Goal: Transaction & Acquisition: Download file/media

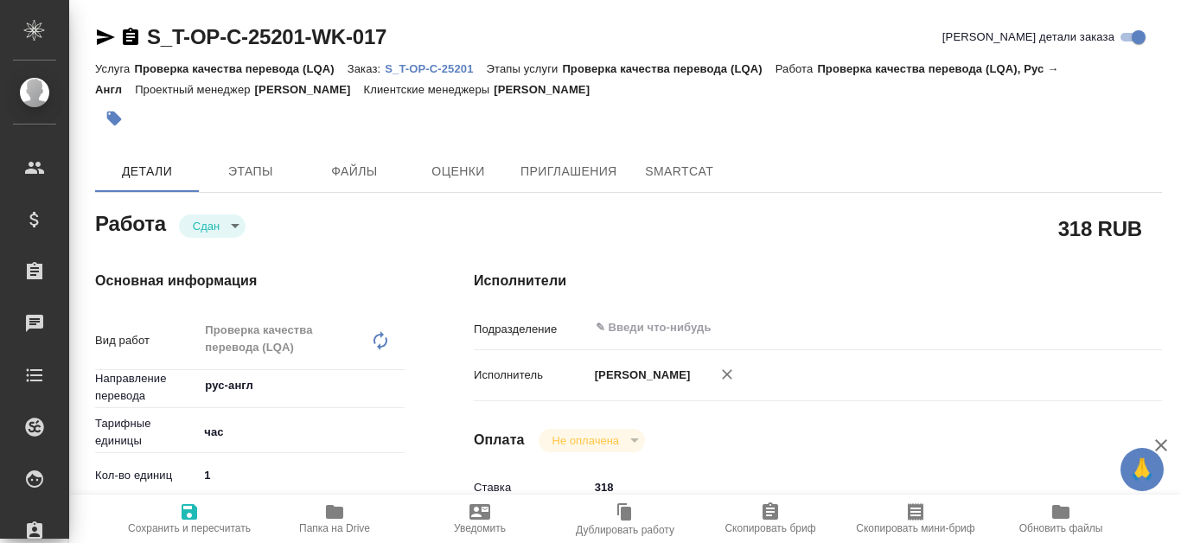
type textarea "x"
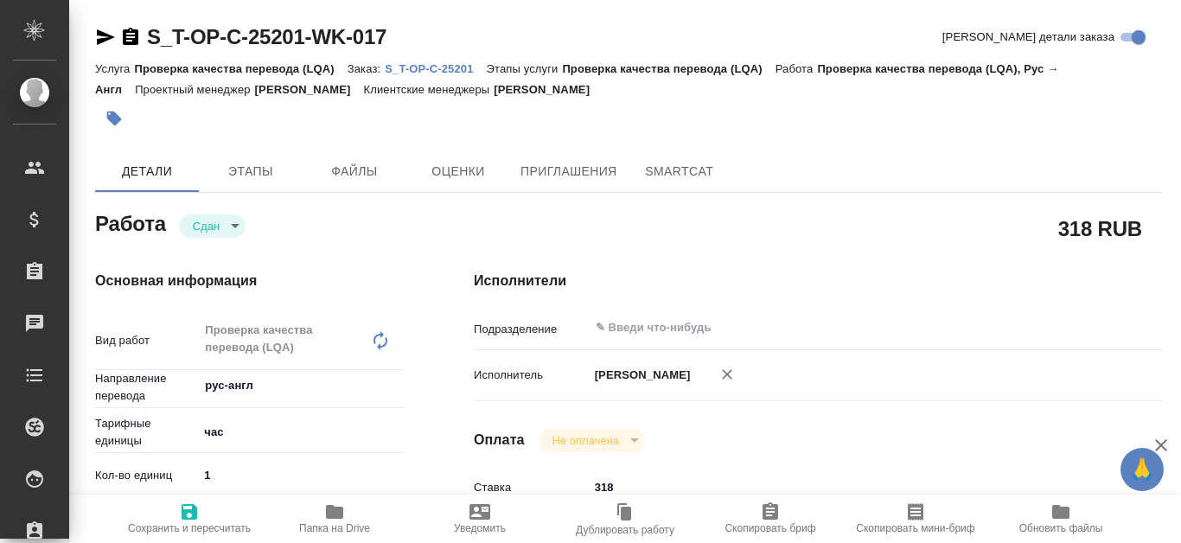
type textarea "x"
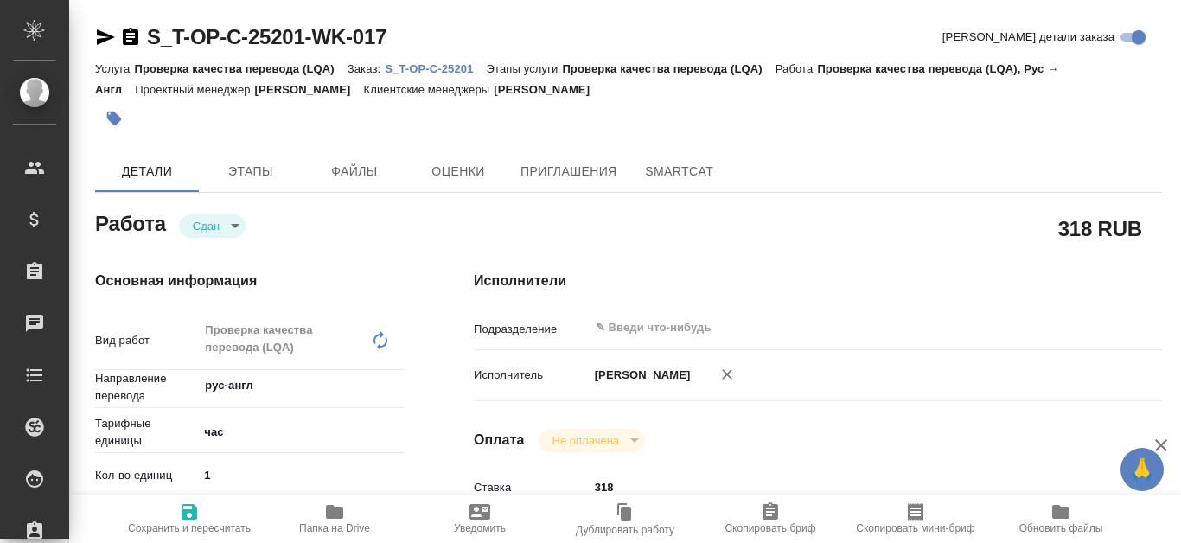
type textarea "x"
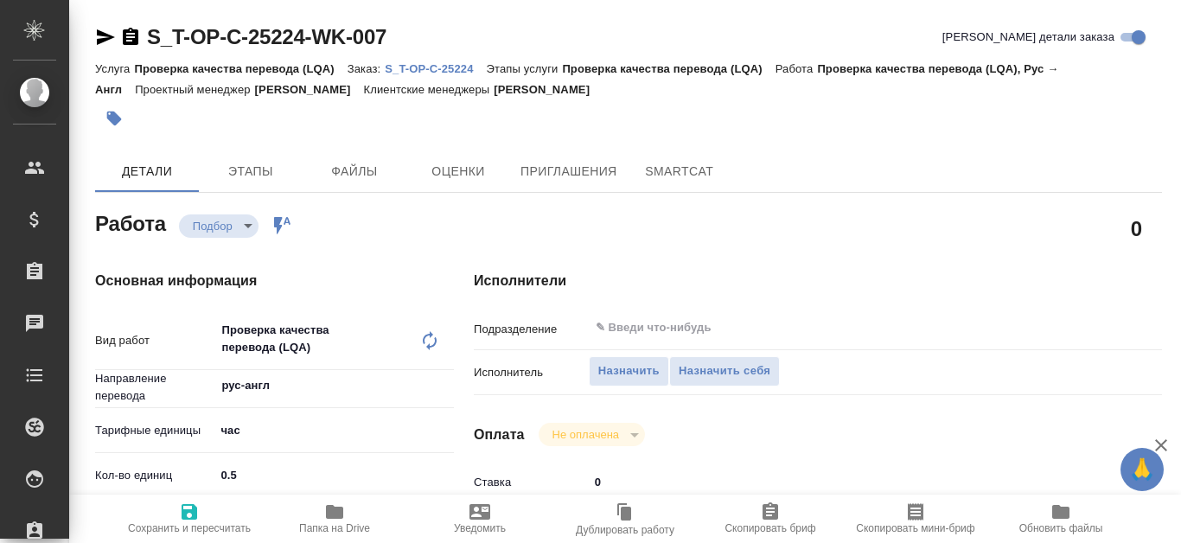
type textarea "x"
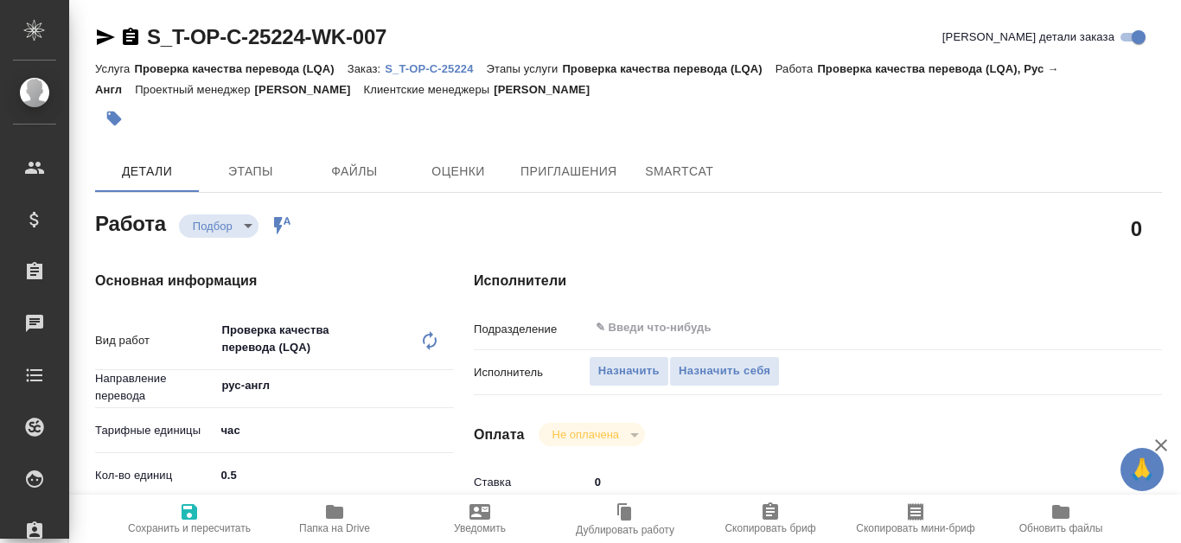
type textarea "x"
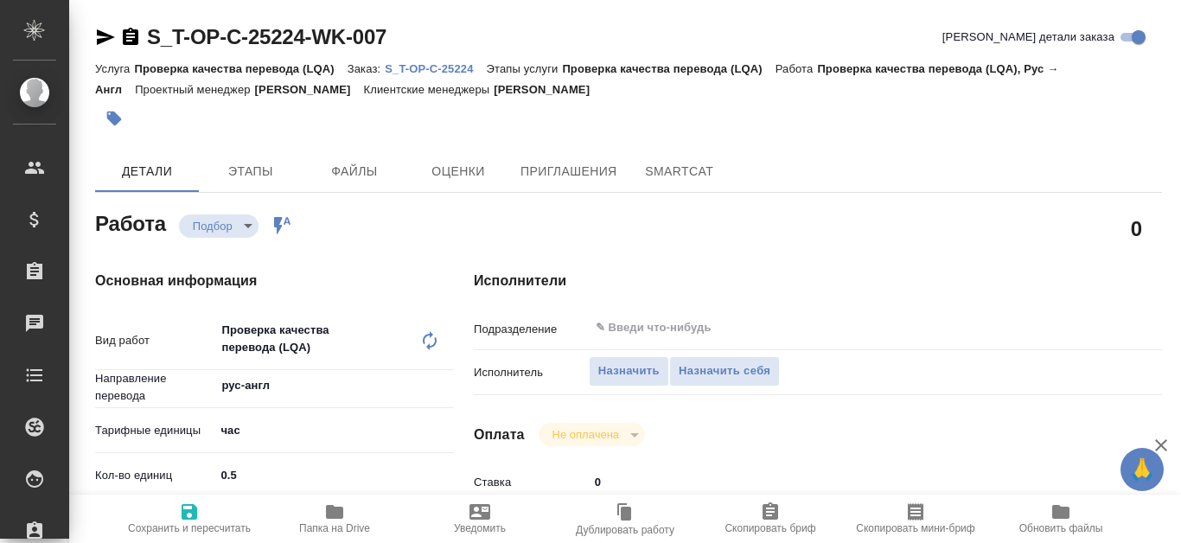
type textarea "x"
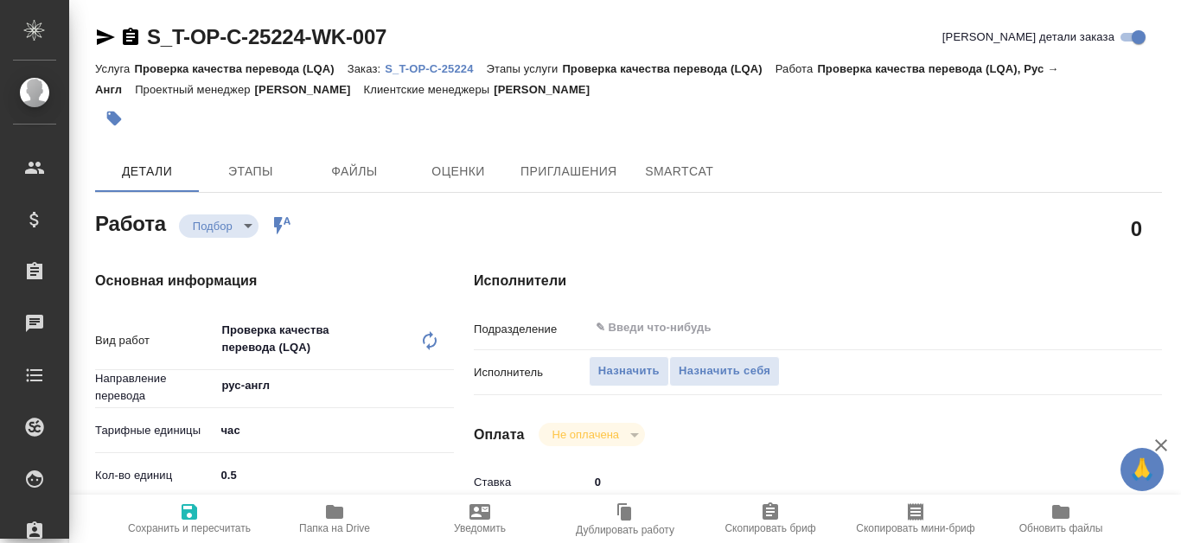
type textarea "x"
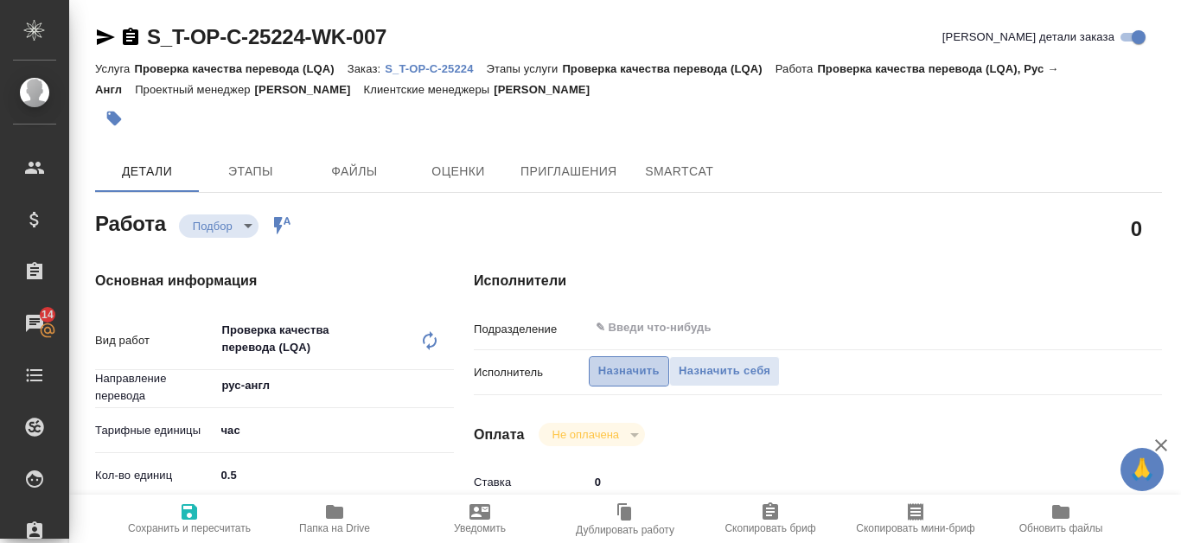
click at [631, 372] on span "Назначить" at bounding box center [628, 371] width 61 height 20
type textarea "x"
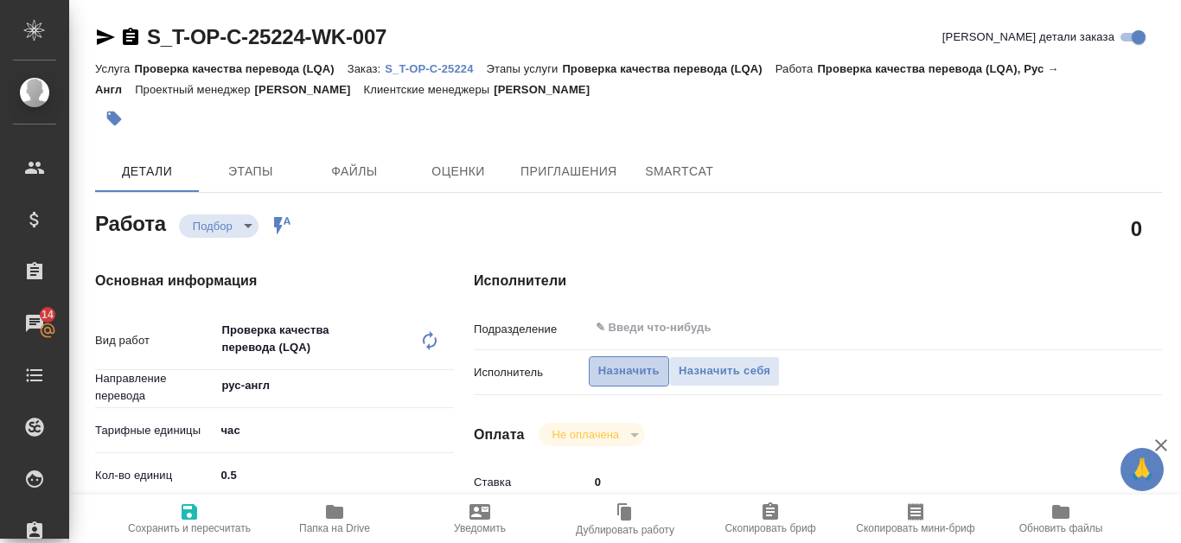
type textarea "x"
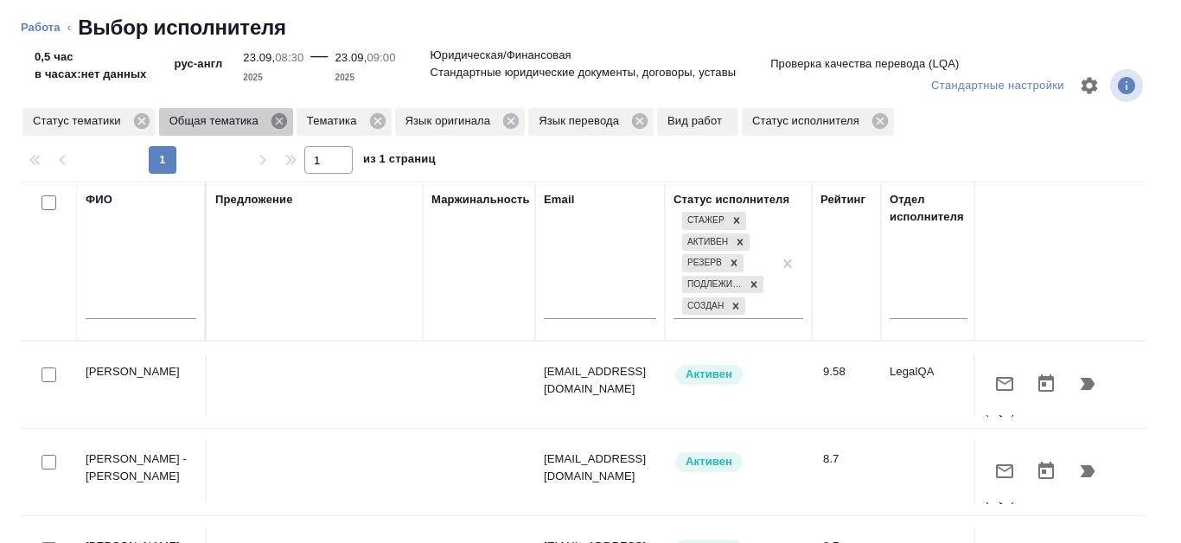
click at [277, 118] on icon at bounding box center [279, 121] width 16 height 16
click at [242, 124] on icon at bounding box center [239, 120] width 19 height 19
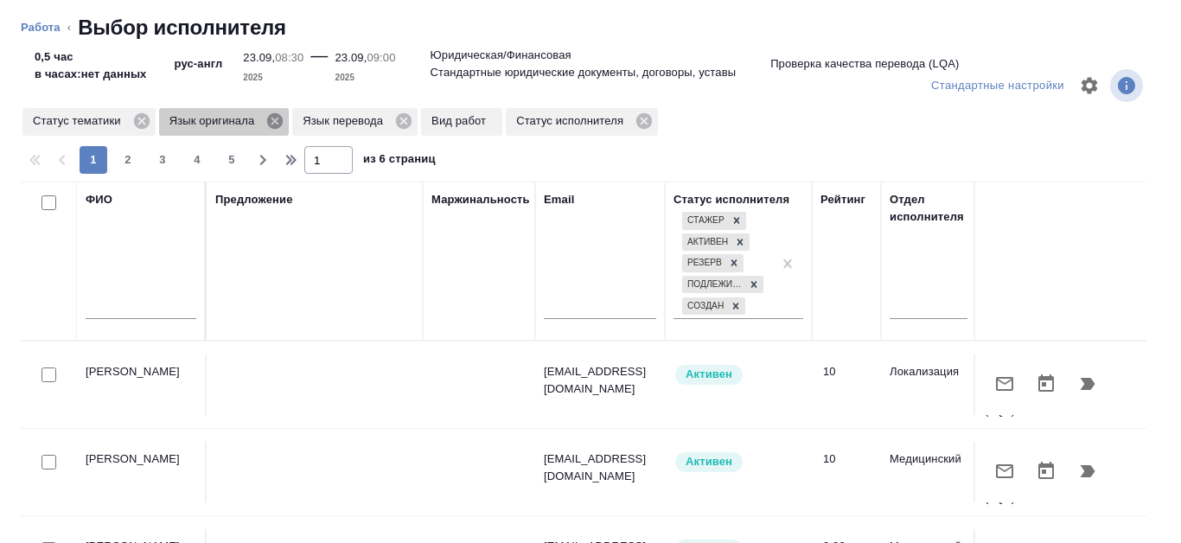
click at [276, 121] on icon at bounding box center [274, 120] width 19 height 19
click at [269, 125] on icon at bounding box center [270, 121] width 16 height 16
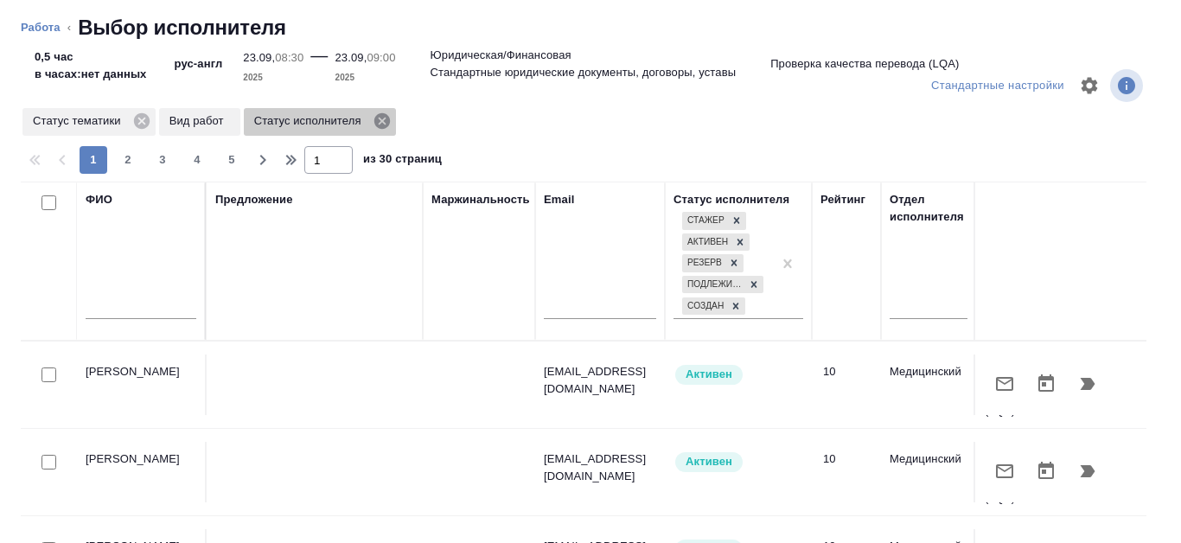
click at [387, 118] on icon at bounding box center [381, 121] width 16 height 16
click at [90, 297] on input "text" at bounding box center [141, 308] width 111 height 22
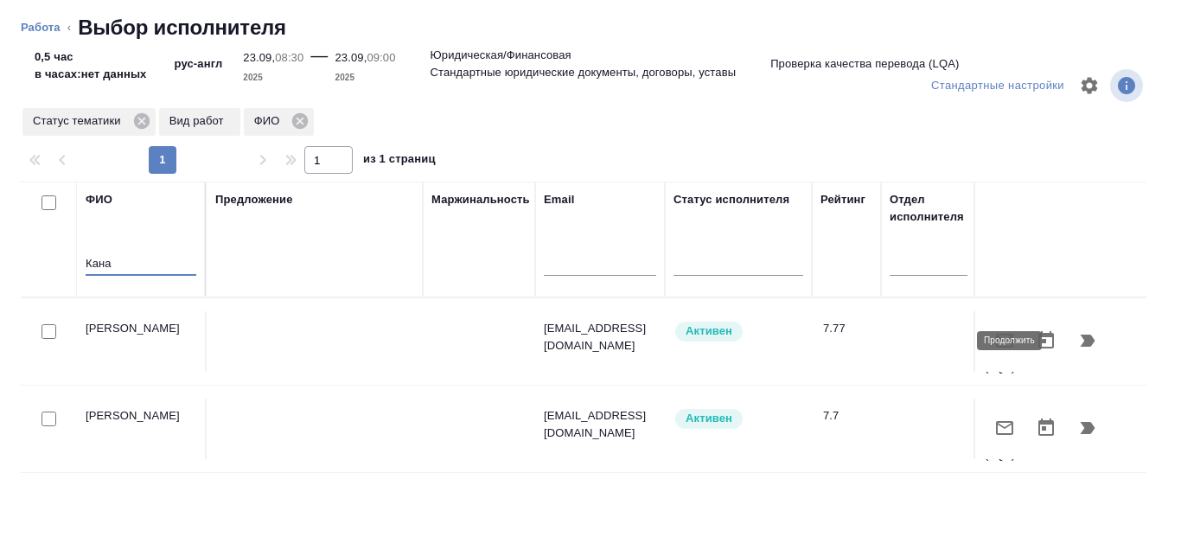
type input "Кана"
click at [1077, 348] on icon "button" at bounding box center [1087, 340] width 21 height 21
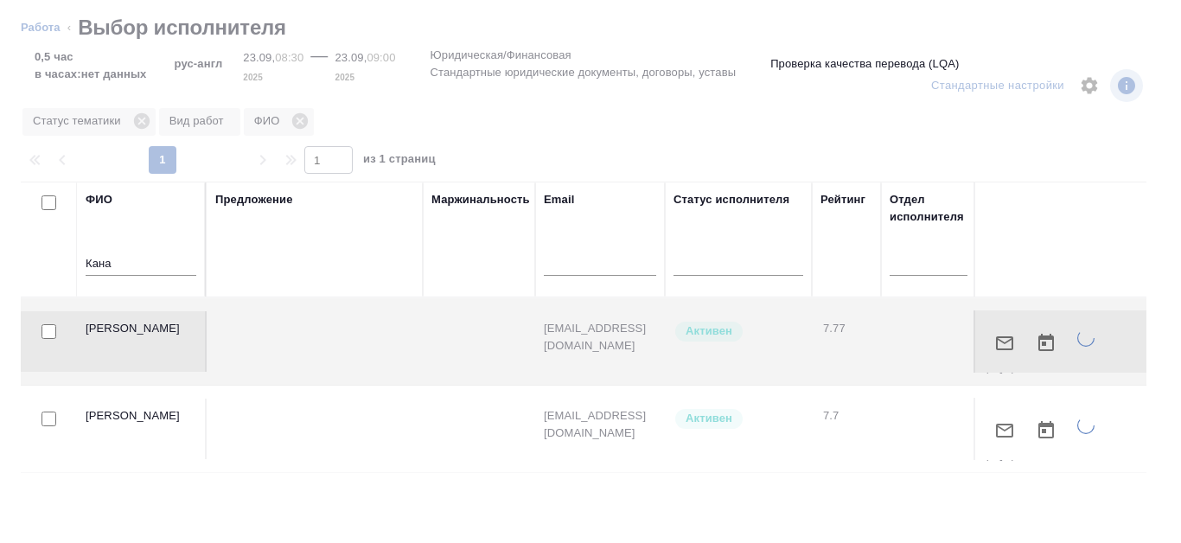
type textarea "x"
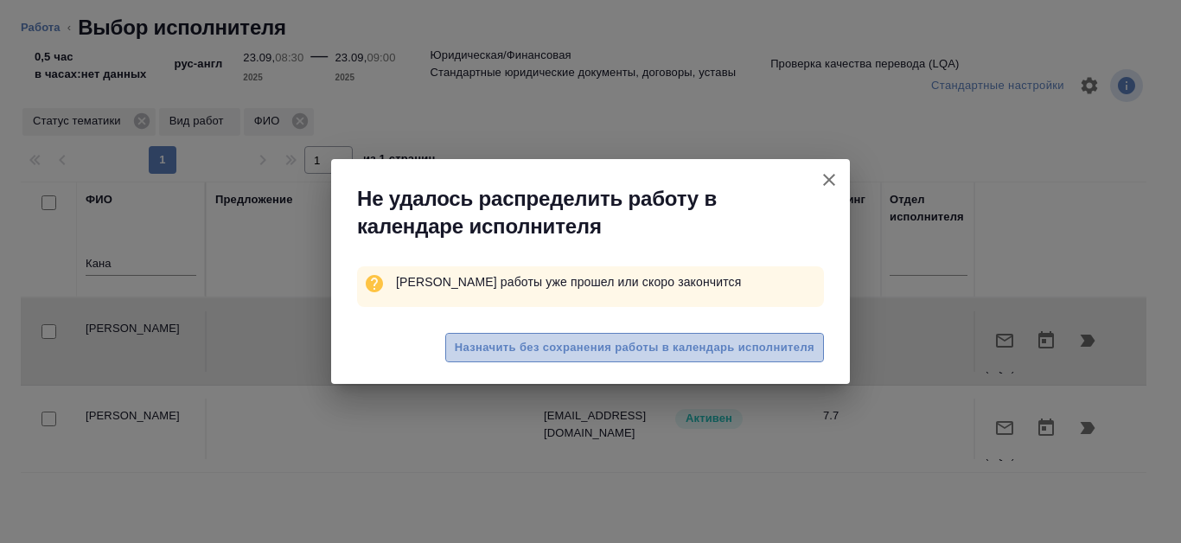
click at [527, 354] on span "Назначить без сохранения работы в календарь исполнителя" at bounding box center [635, 348] width 360 height 20
type textarea "x"
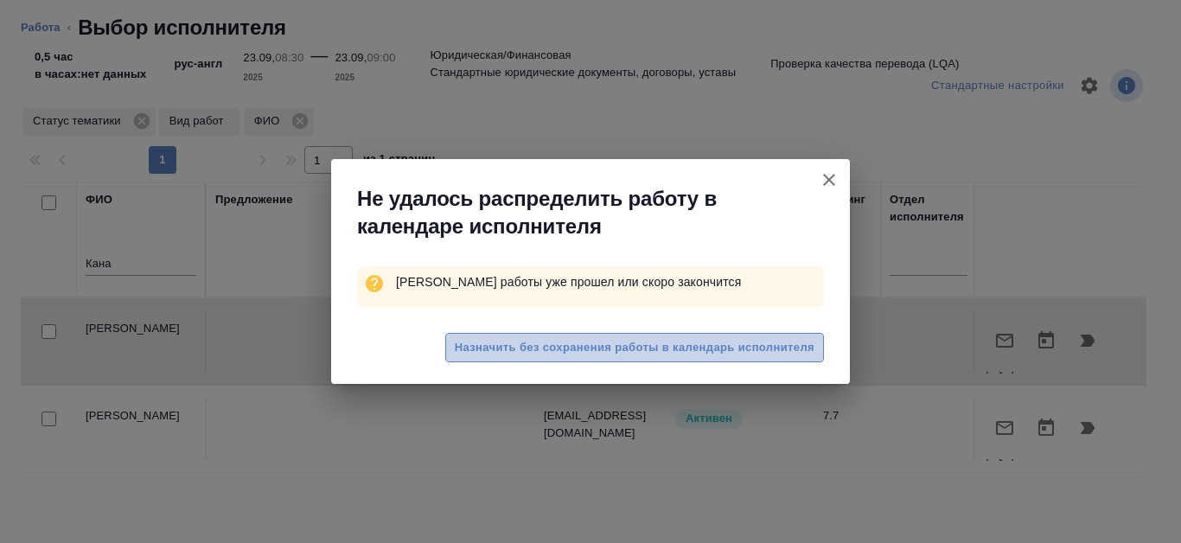
type textarea "x"
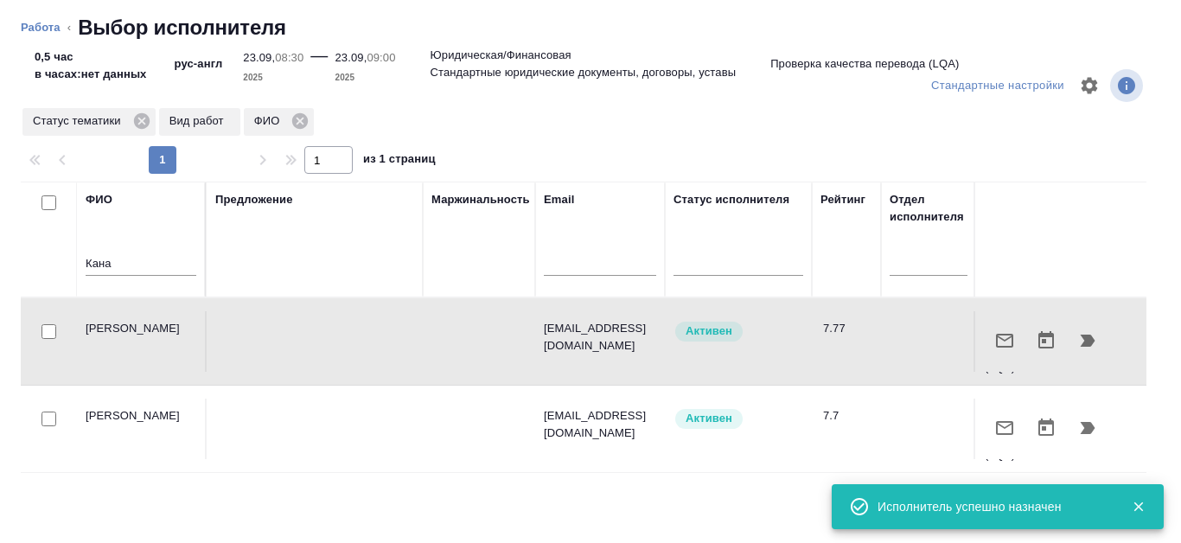
type textarea "x"
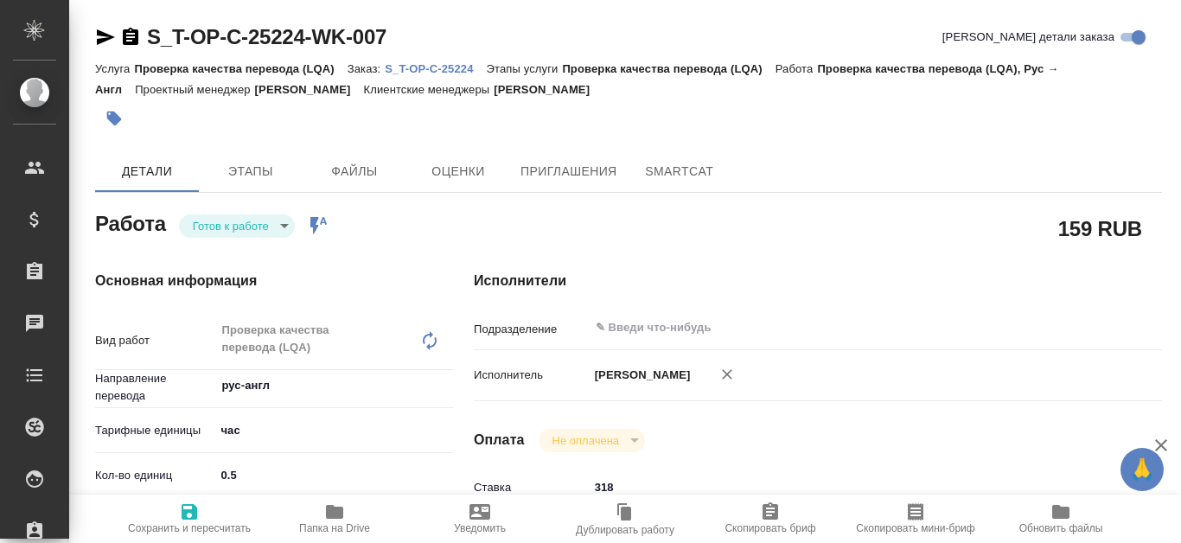
type textarea "x"
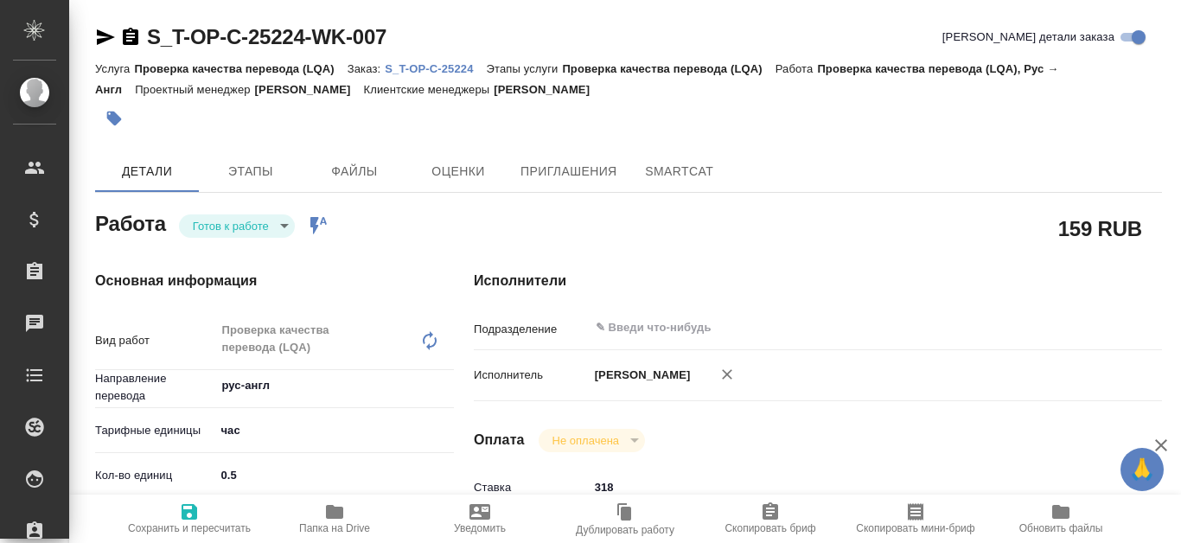
type textarea "x"
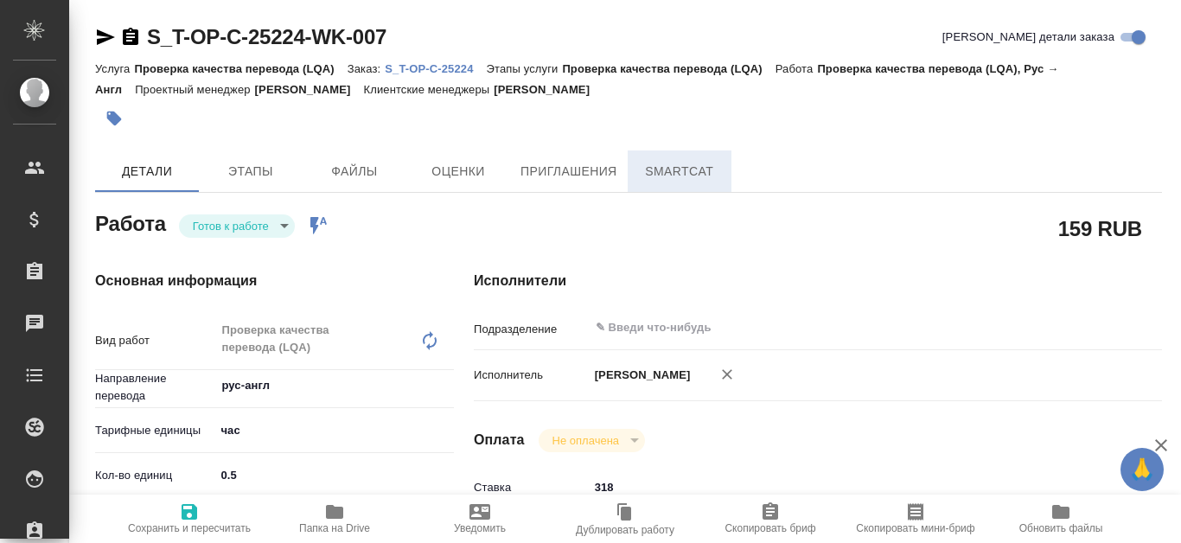
type textarea "x"
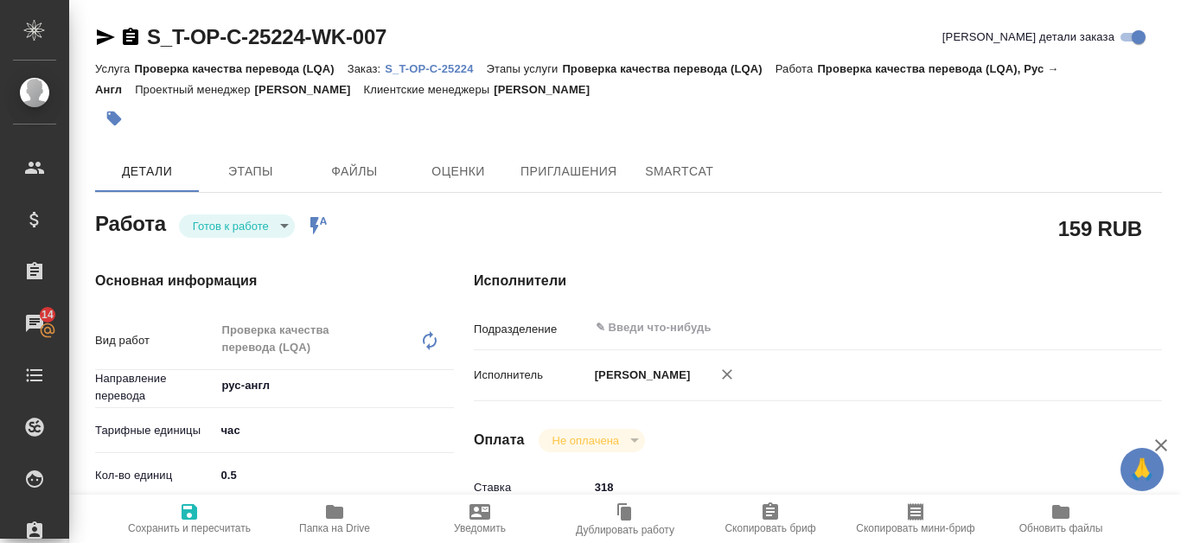
click at [435, 68] on p "S_T-OP-C-25224" at bounding box center [435, 68] width 101 height 13
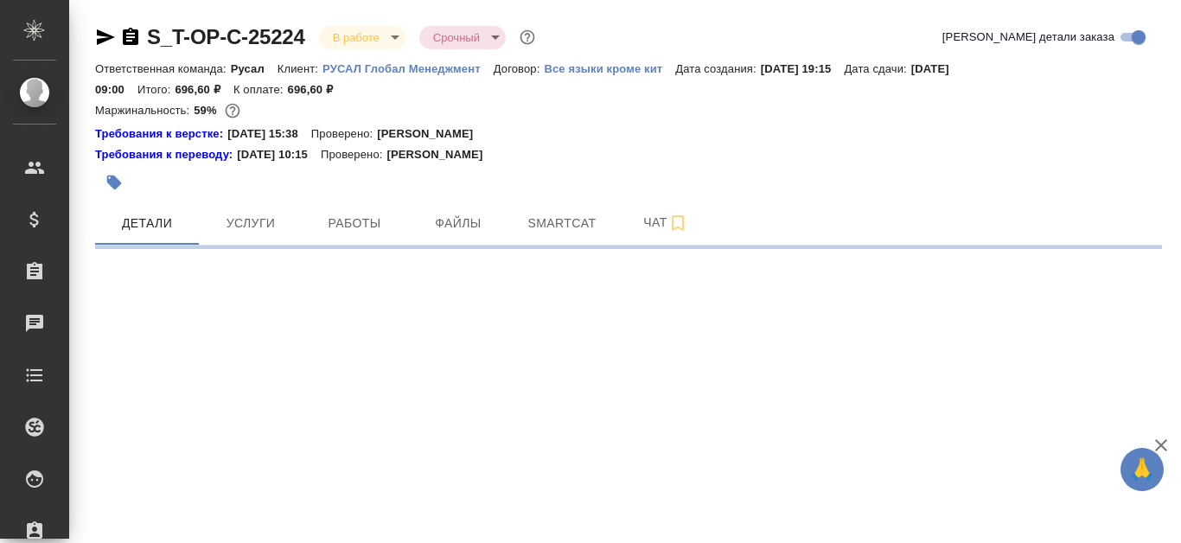
select select "RU"
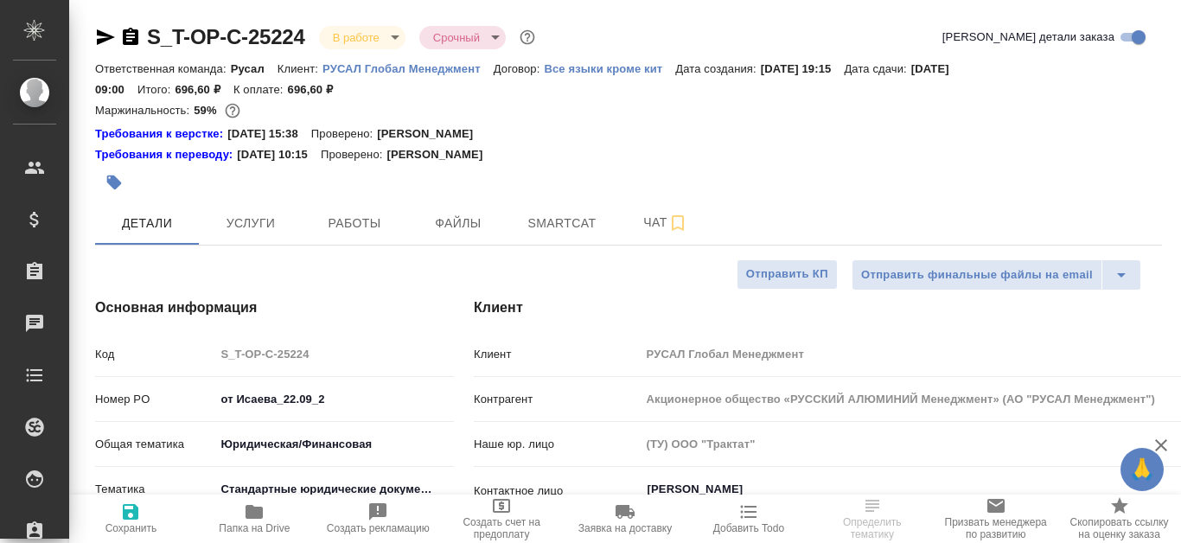
type textarea "x"
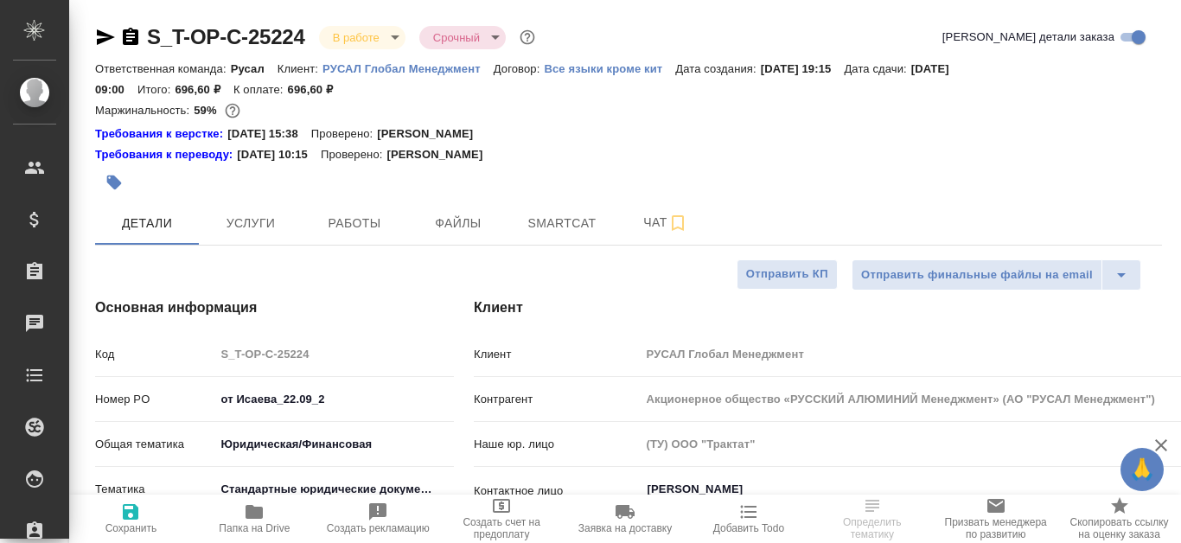
type textarea "x"
type input "[PERSON_NAME]"
click at [575, 219] on span "Smartcat" at bounding box center [561, 224] width 83 height 22
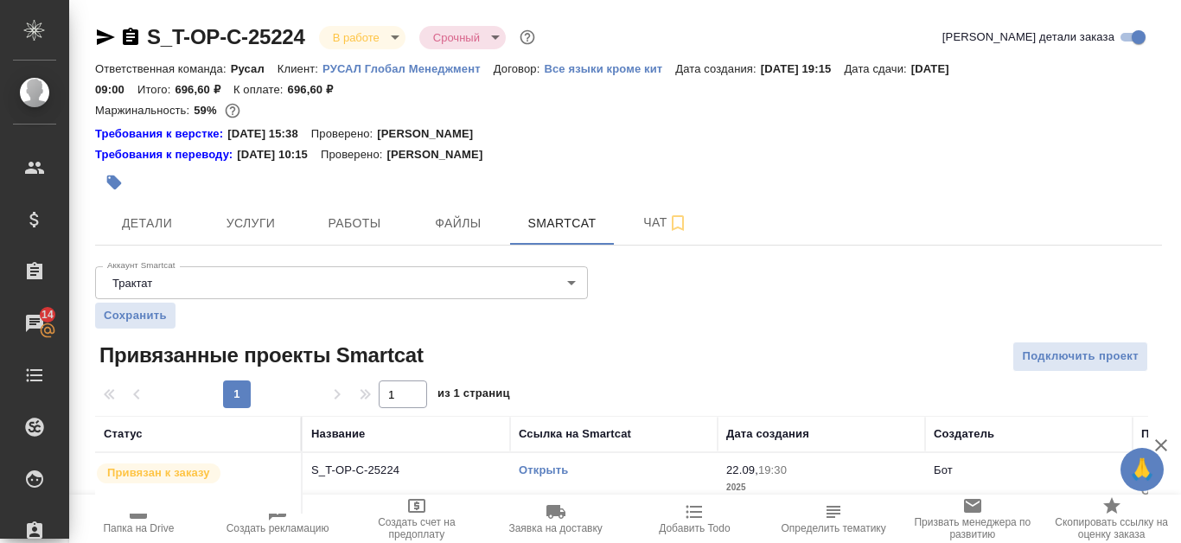
click at [517, 468] on td "Открыть" at bounding box center [613, 483] width 207 height 61
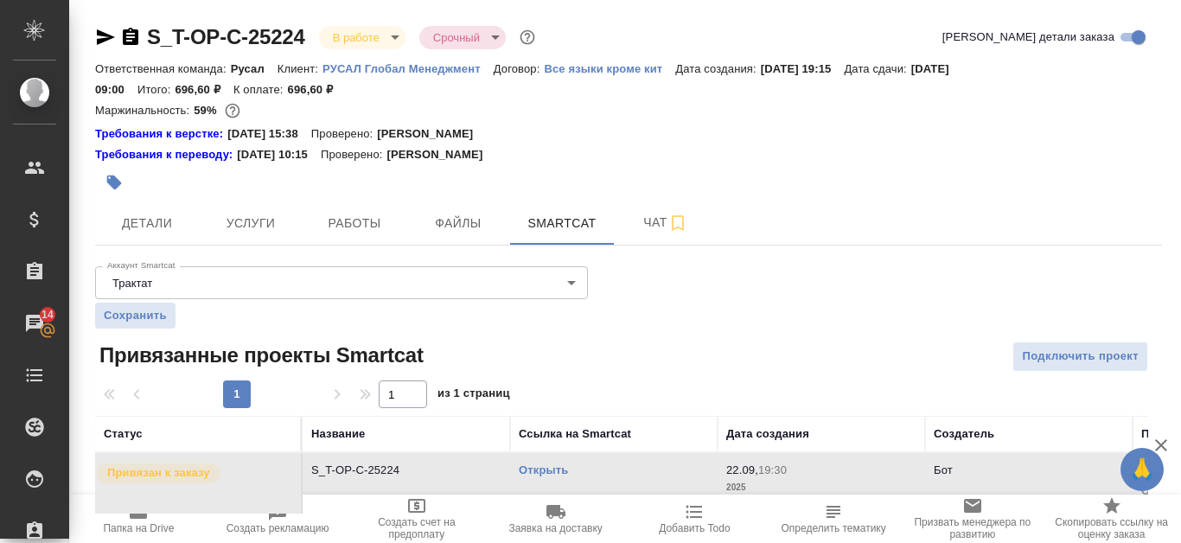
click at [562, 468] on link "Открыть" at bounding box center [543, 469] width 49 height 13
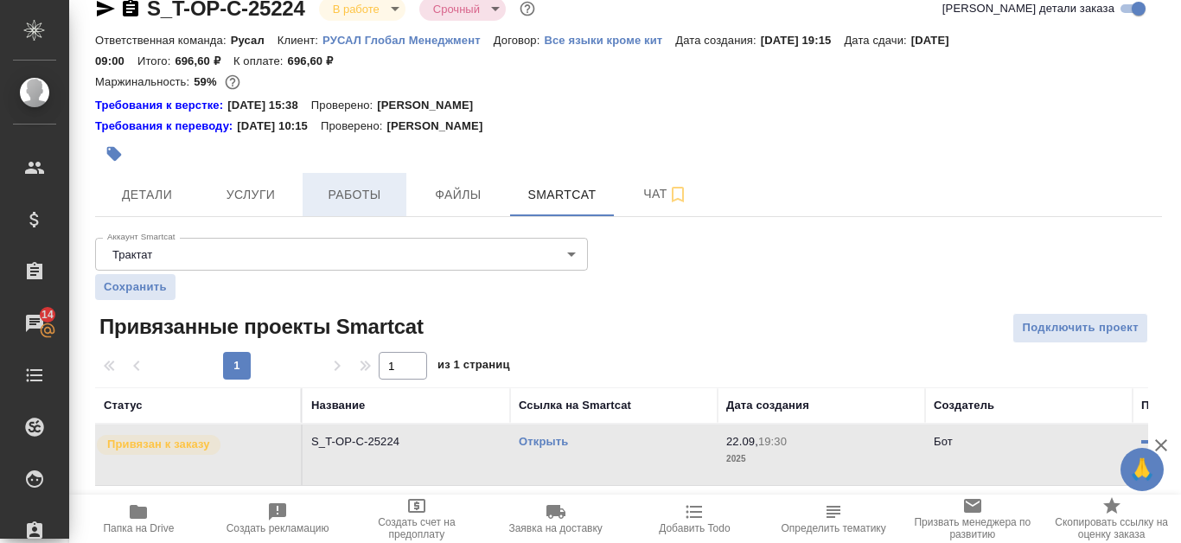
click at [396, 201] on button "Работы" at bounding box center [355, 194] width 104 height 43
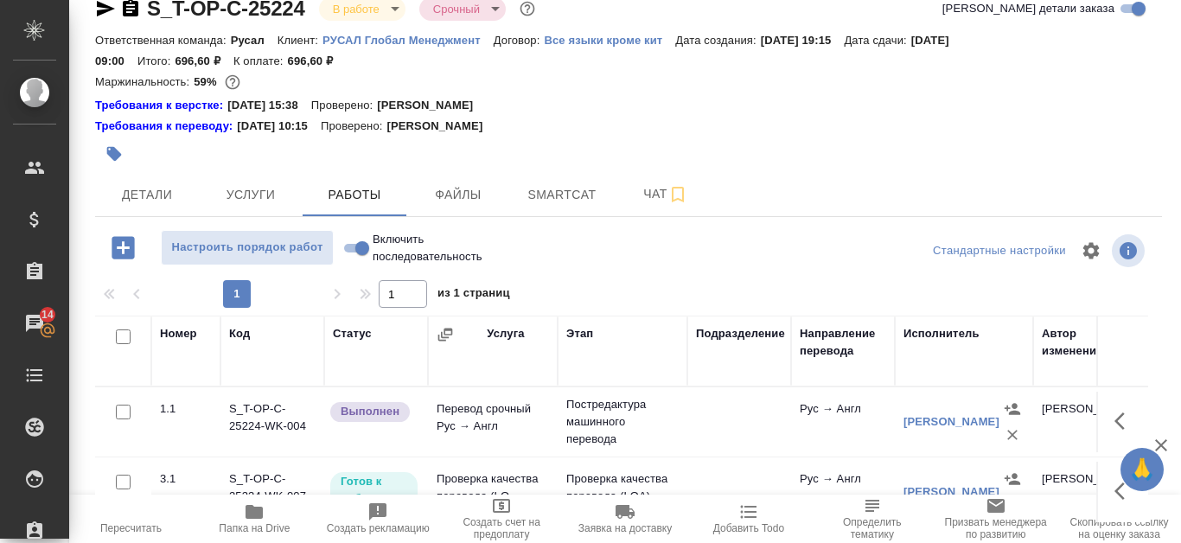
scroll to position [115, 0]
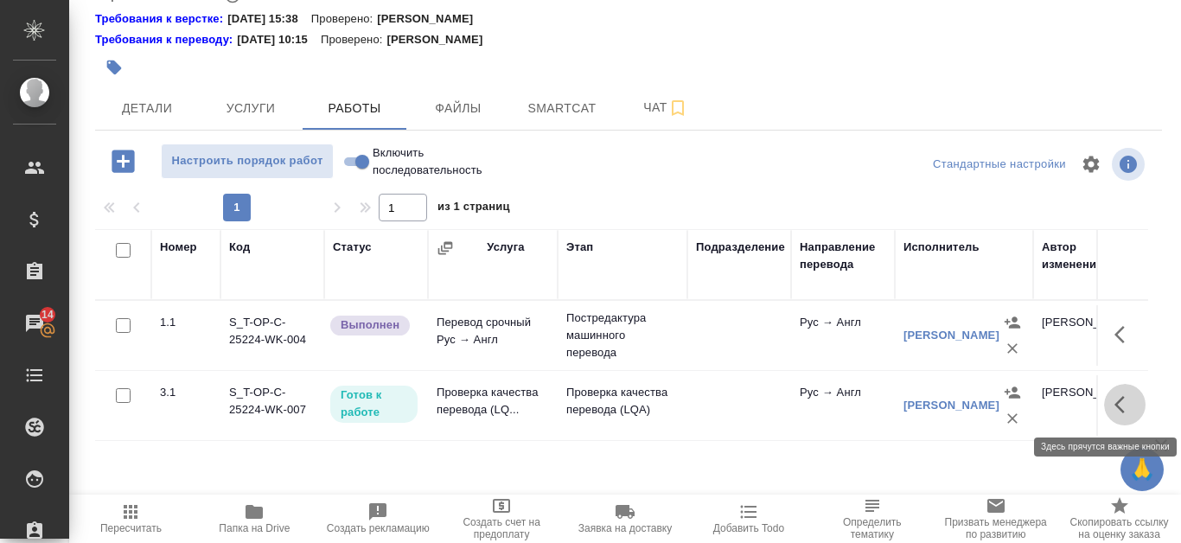
click at [1114, 398] on icon "button" at bounding box center [1124, 404] width 21 height 21
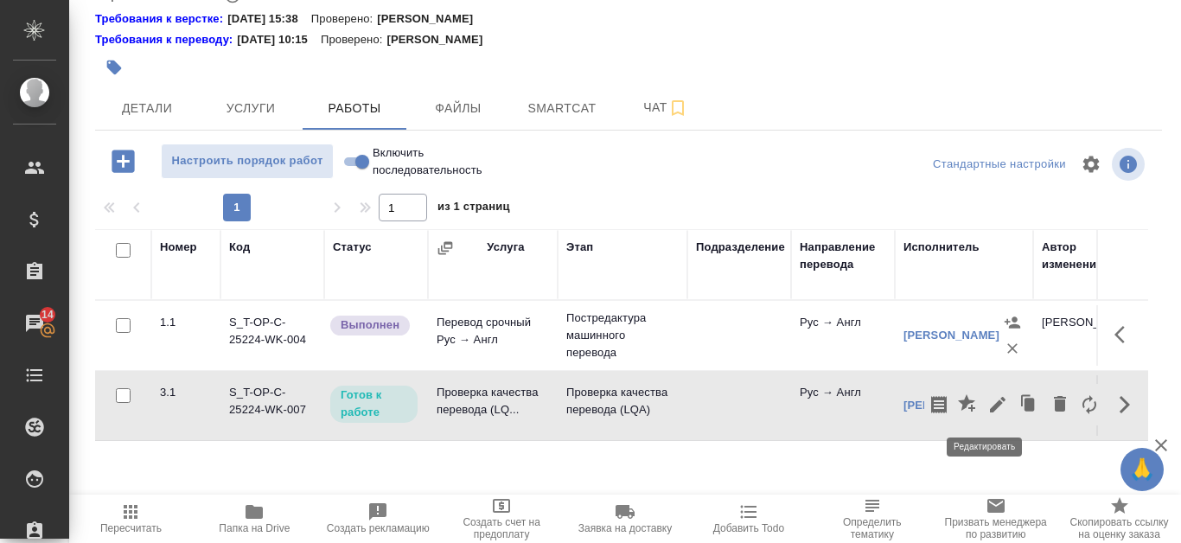
click at [990, 408] on icon "button" at bounding box center [998, 405] width 16 height 16
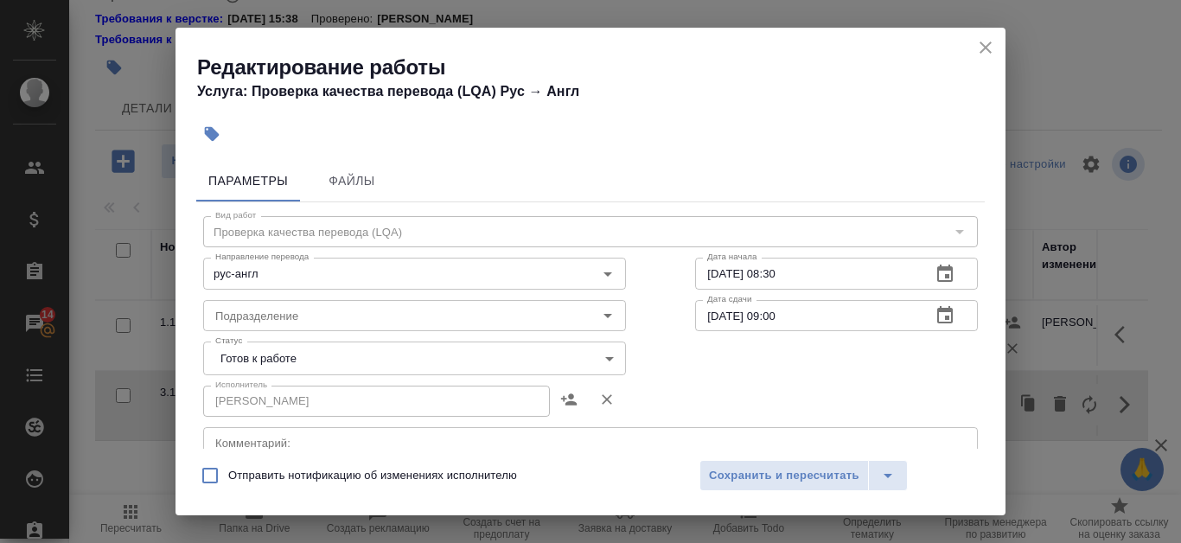
click at [614, 359] on body "🙏 .cls-1 fill:#fff; AWATERA Kanataeva Ekaterina Клиенты Спецификации Заказы 14 …" at bounding box center [590, 271] width 1181 height 543
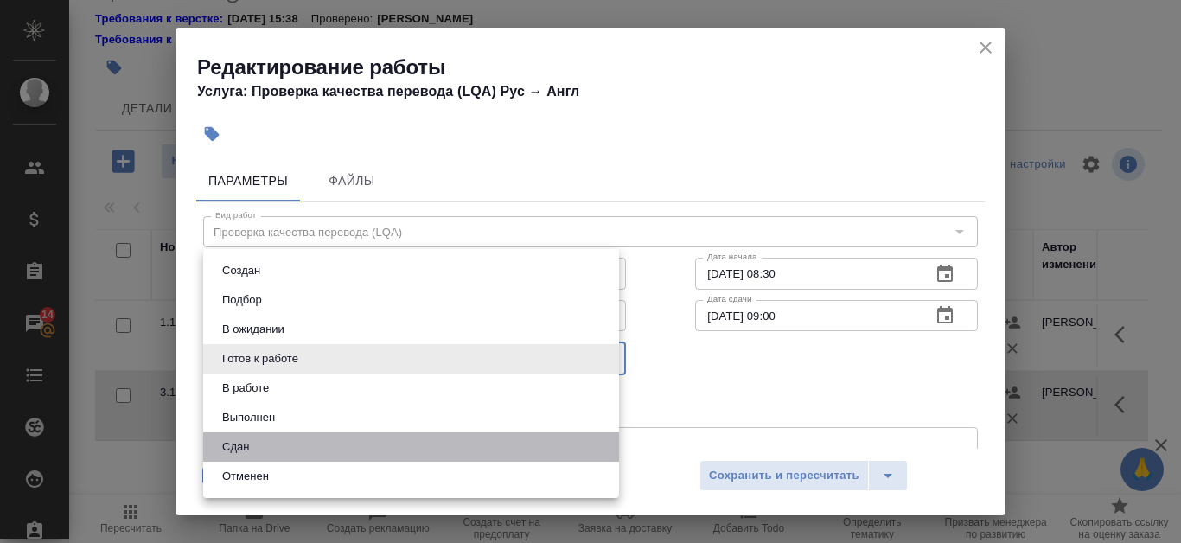
click at [358, 453] on li "Сдан" at bounding box center [411, 446] width 416 height 29
type input "closed"
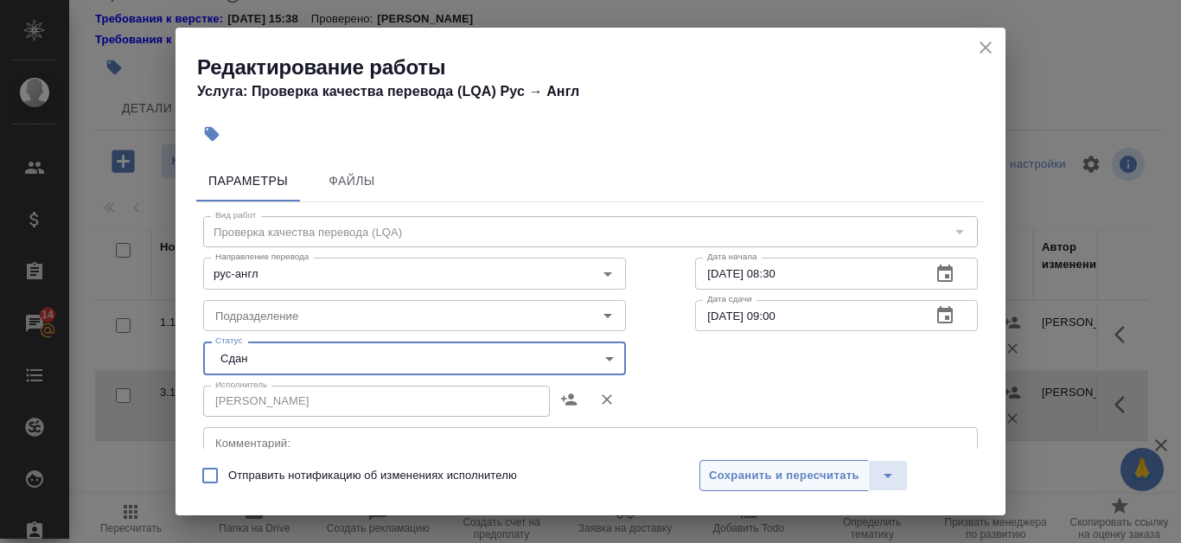
click at [847, 481] on span "Сохранить и пересчитать" at bounding box center [784, 476] width 150 height 20
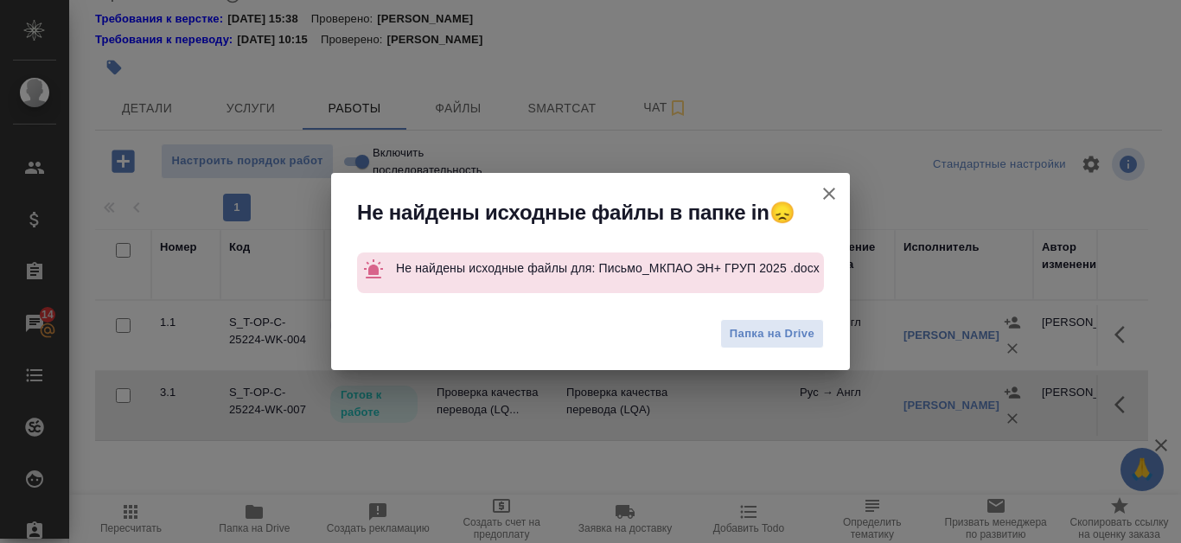
click at [826, 198] on icon "button" at bounding box center [828, 193] width 21 height 21
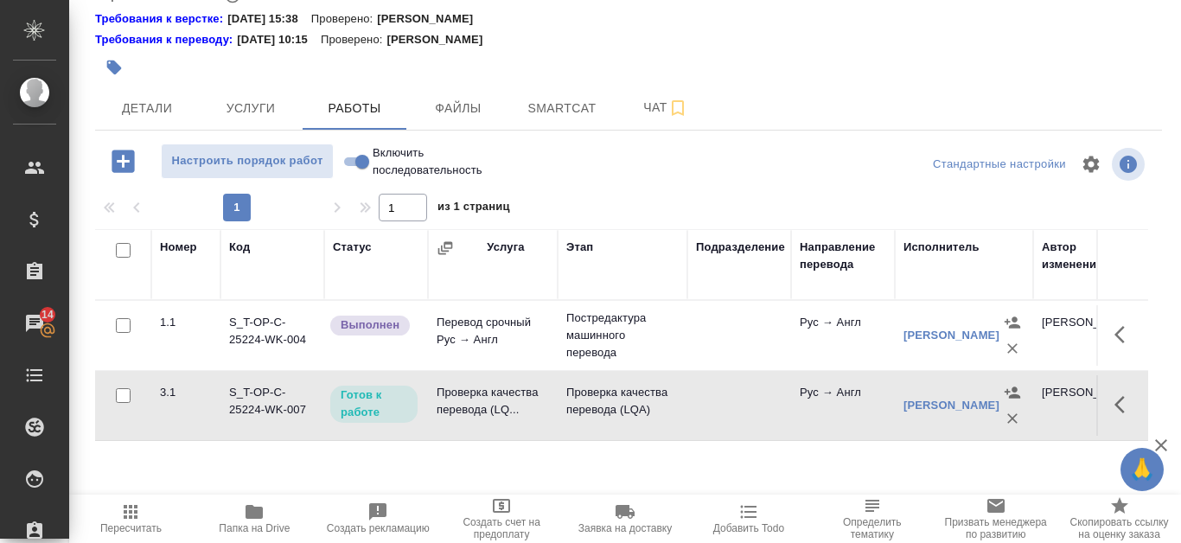
click at [355, 160] on input "Включить последовательность" at bounding box center [362, 161] width 62 height 21
checkbox input "true"
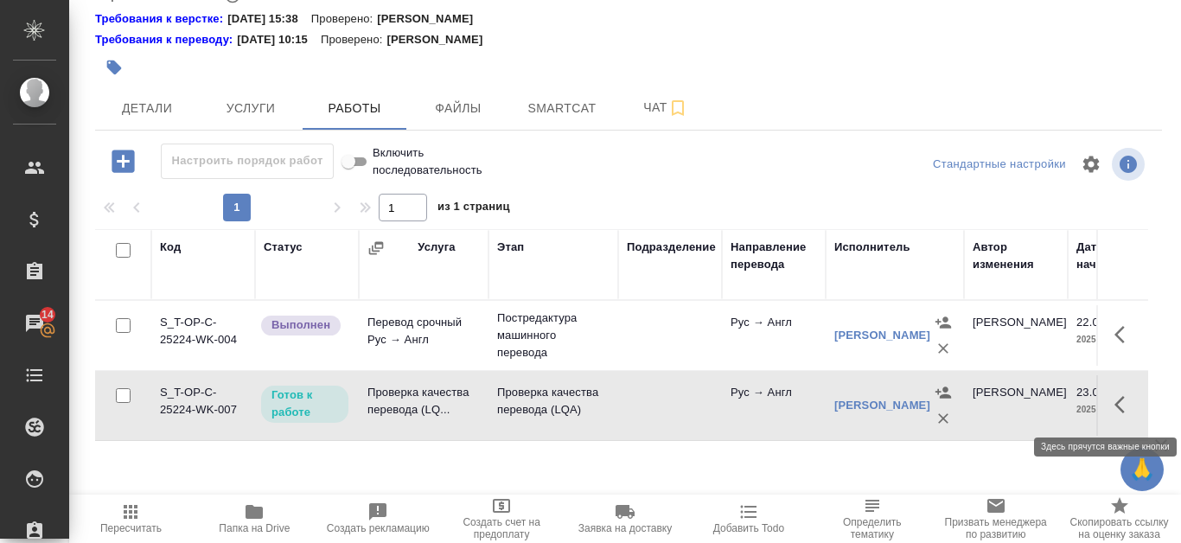
click at [1114, 402] on icon "button" at bounding box center [1124, 404] width 21 height 21
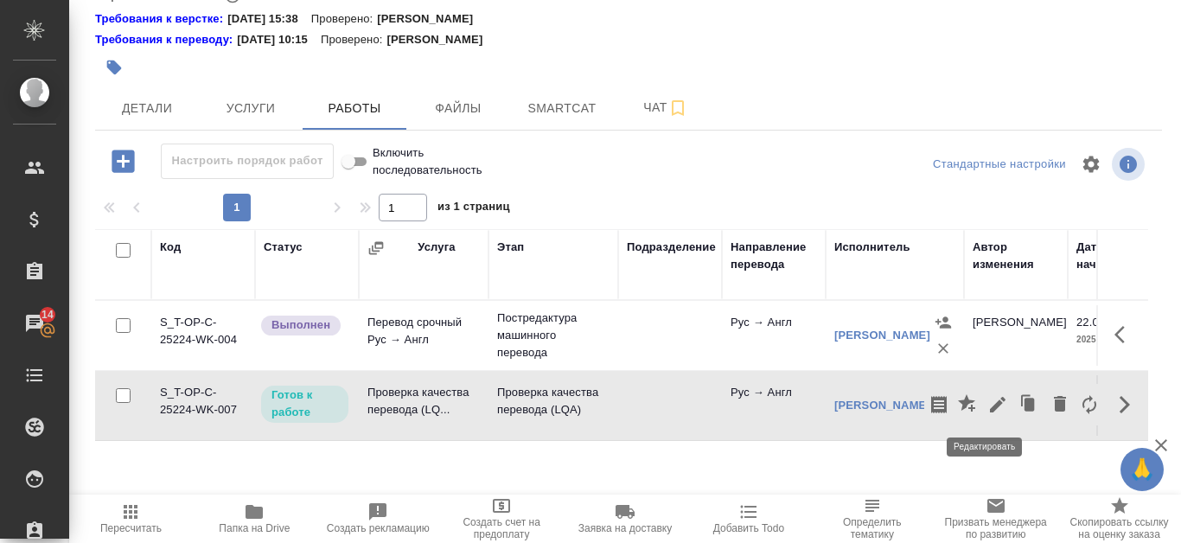
click at [987, 398] on icon "button" at bounding box center [997, 404] width 21 height 21
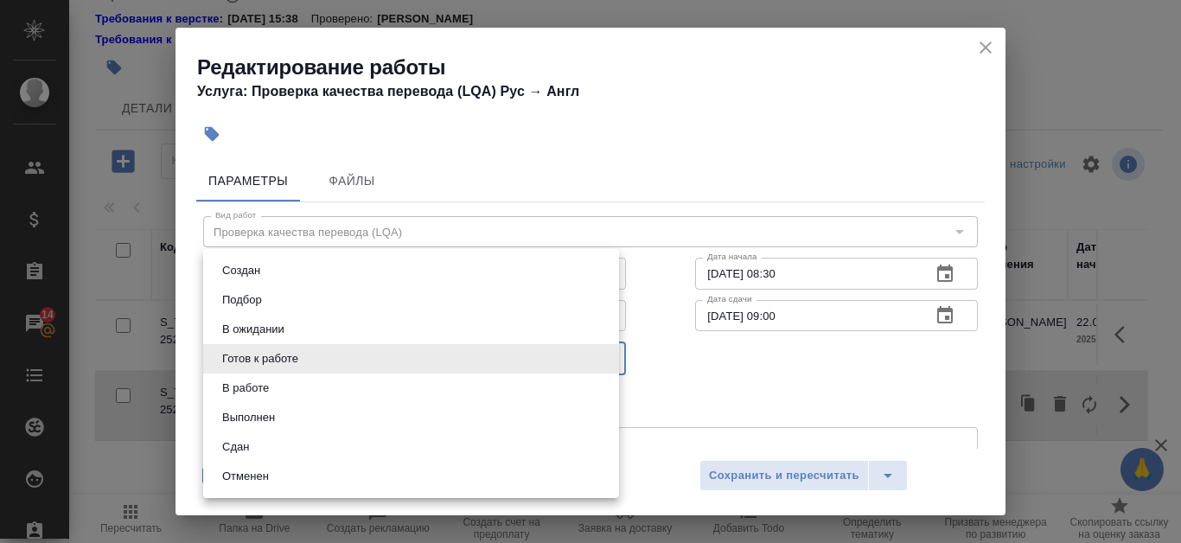
click at [595, 347] on body "🙏 .cls-1 fill:#fff; AWATERA Kanataeva Ekaterina Клиенты Спецификации Заказы 14 …" at bounding box center [590, 271] width 1181 height 543
click at [399, 452] on li "Сдан" at bounding box center [411, 446] width 416 height 29
type input "closed"
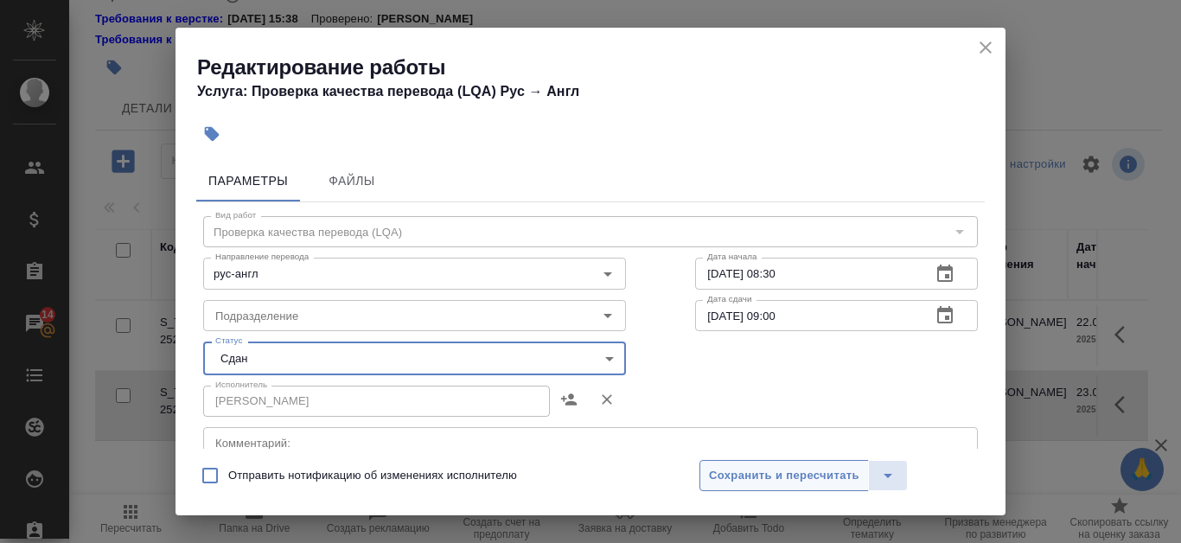
click at [780, 475] on span "Сохранить и пересчитать" at bounding box center [784, 476] width 150 height 20
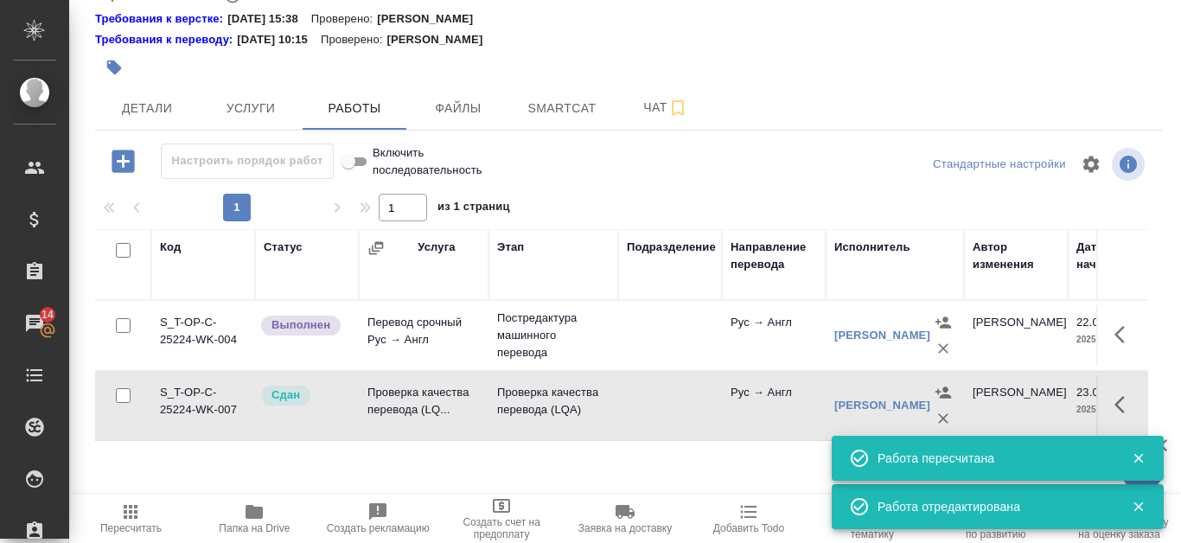
click at [366, 164] on input "Включить последовательность" at bounding box center [348, 161] width 62 height 21
checkbox input "false"
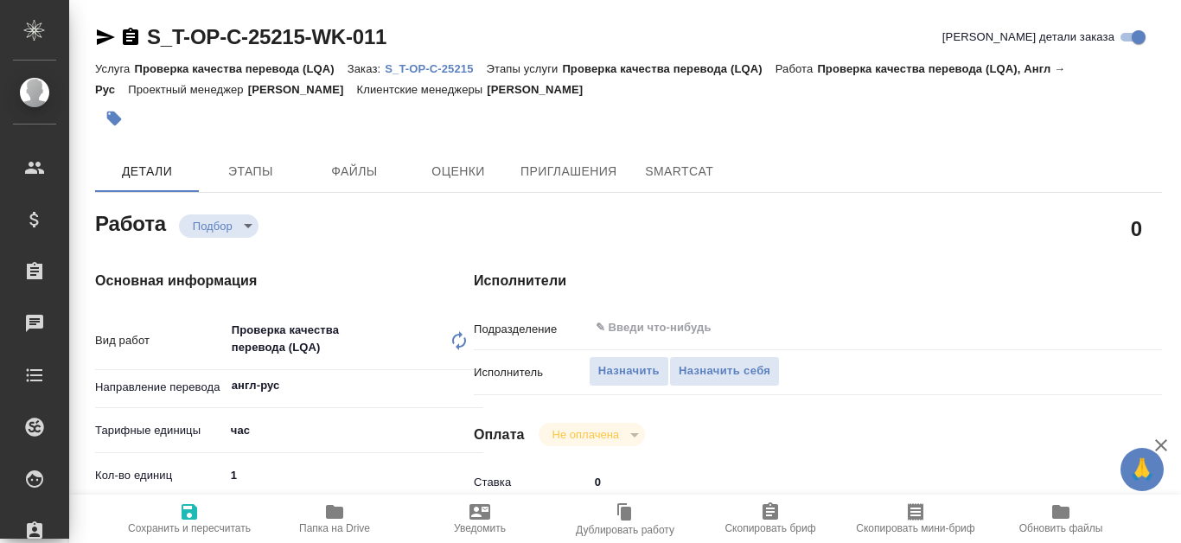
type textarea "x"
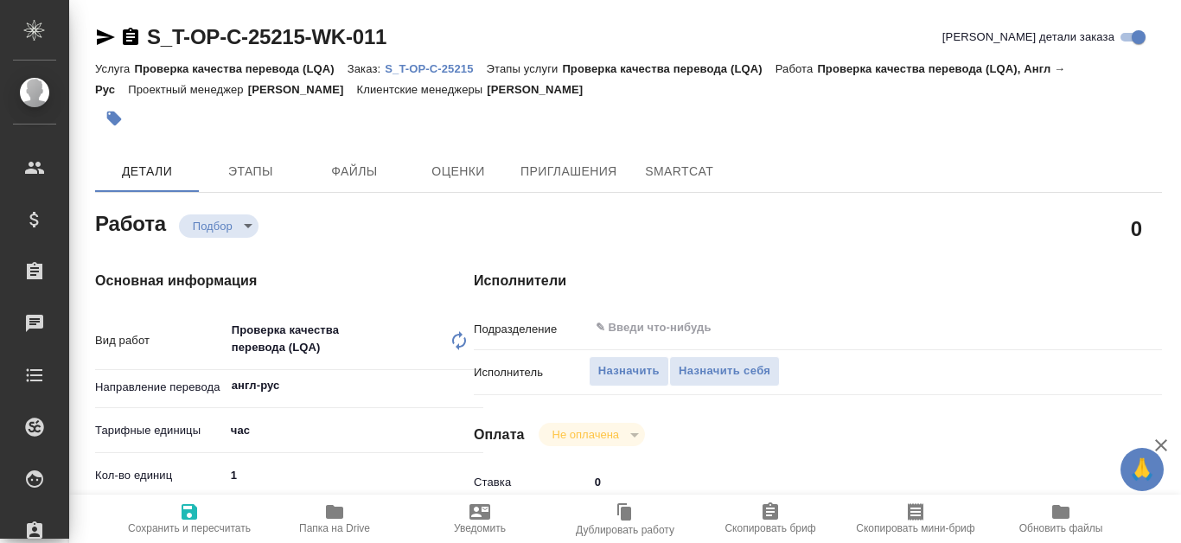
type textarea "x"
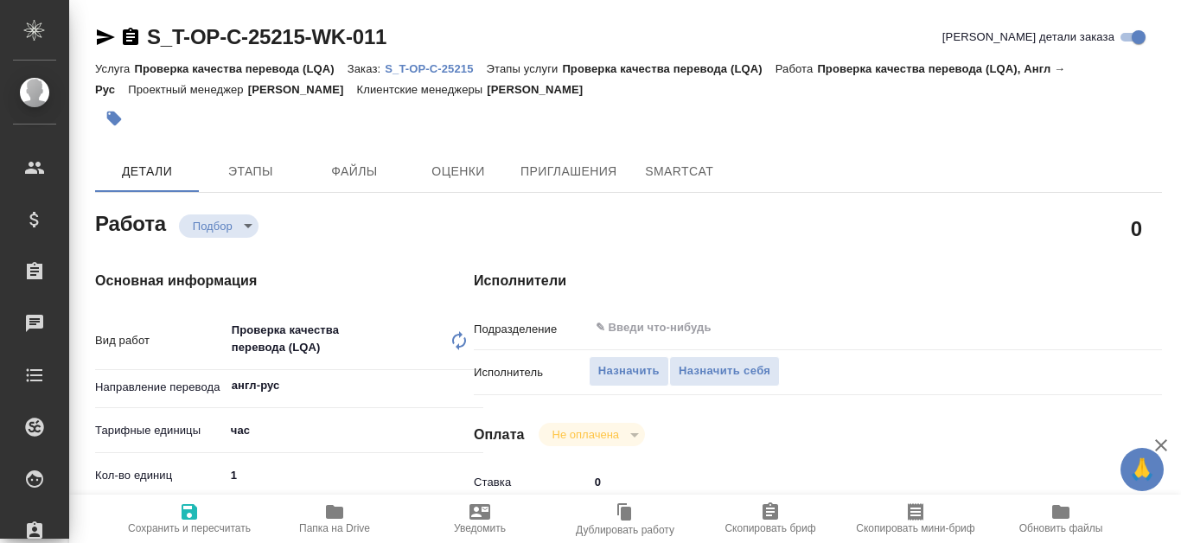
type textarea "x"
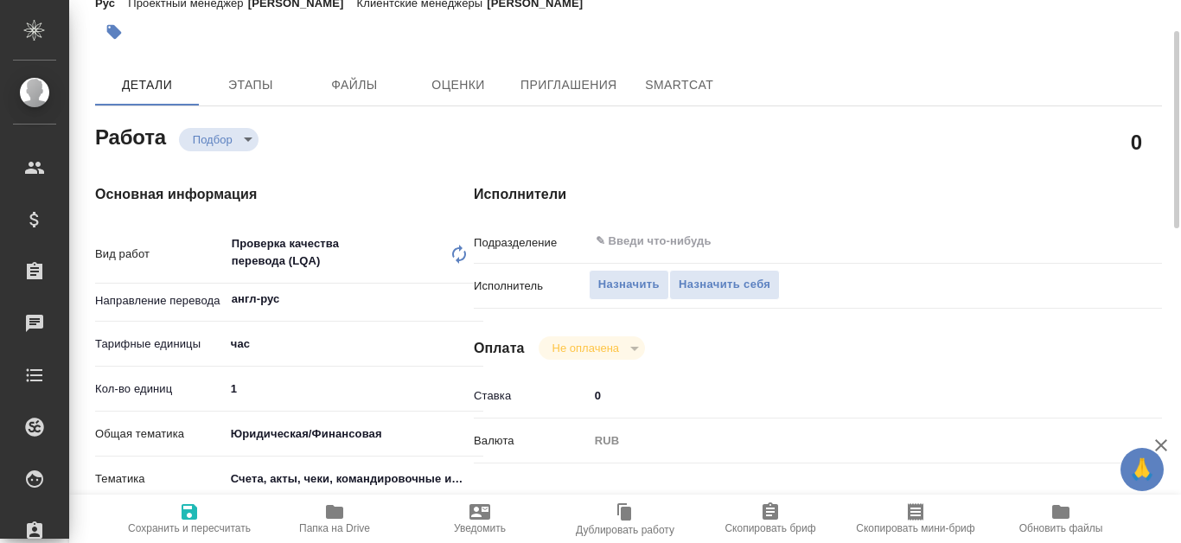
type textarea "x"
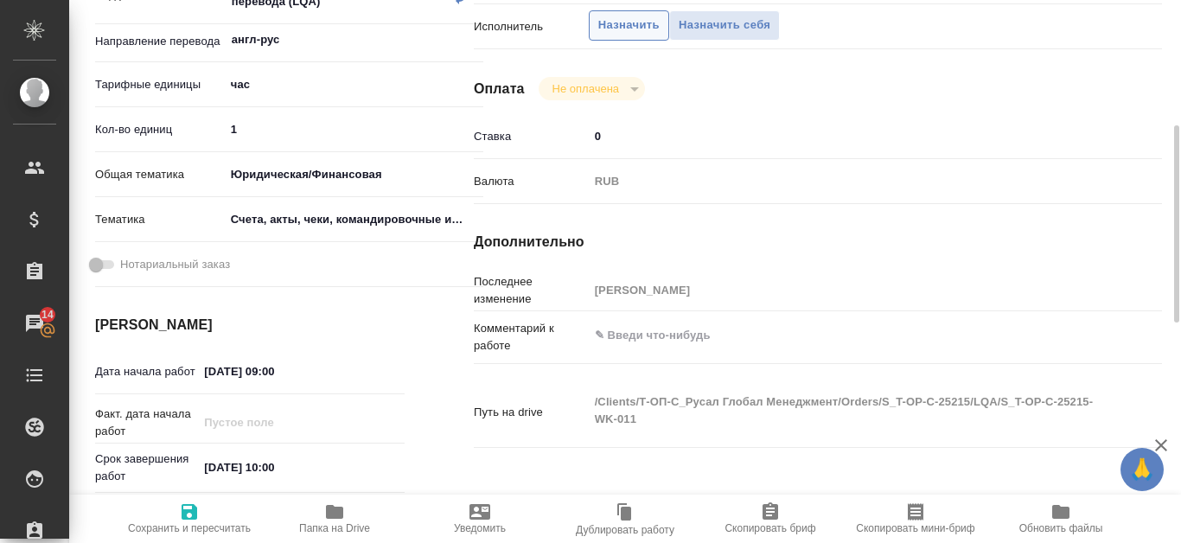
scroll to position [86, 0]
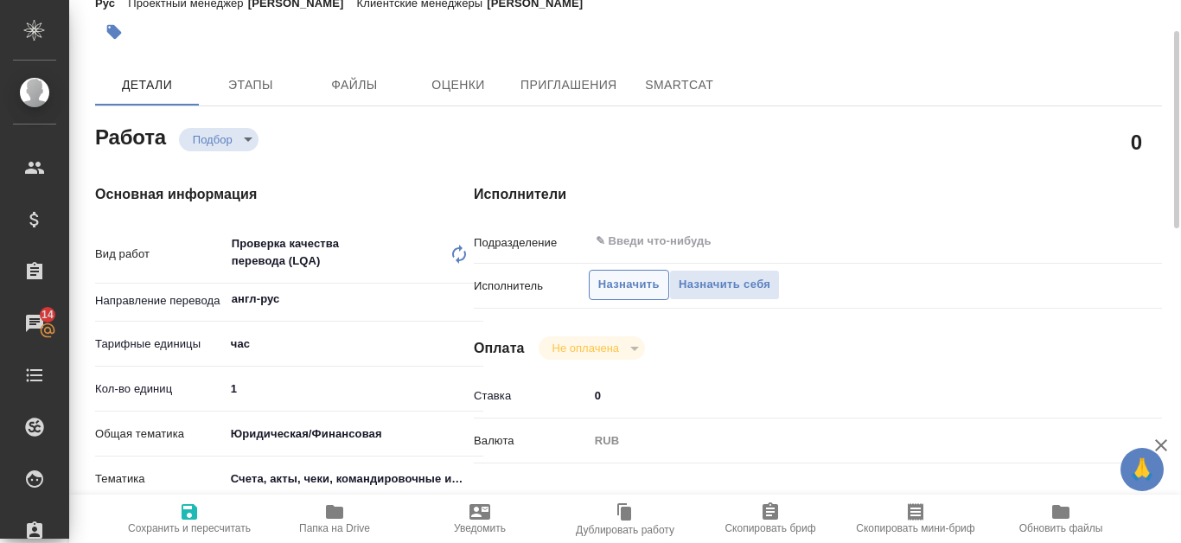
click at [625, 288] on span "Назначить" at bounding box center [628, 285] width 61 height 20
type textarea "x"
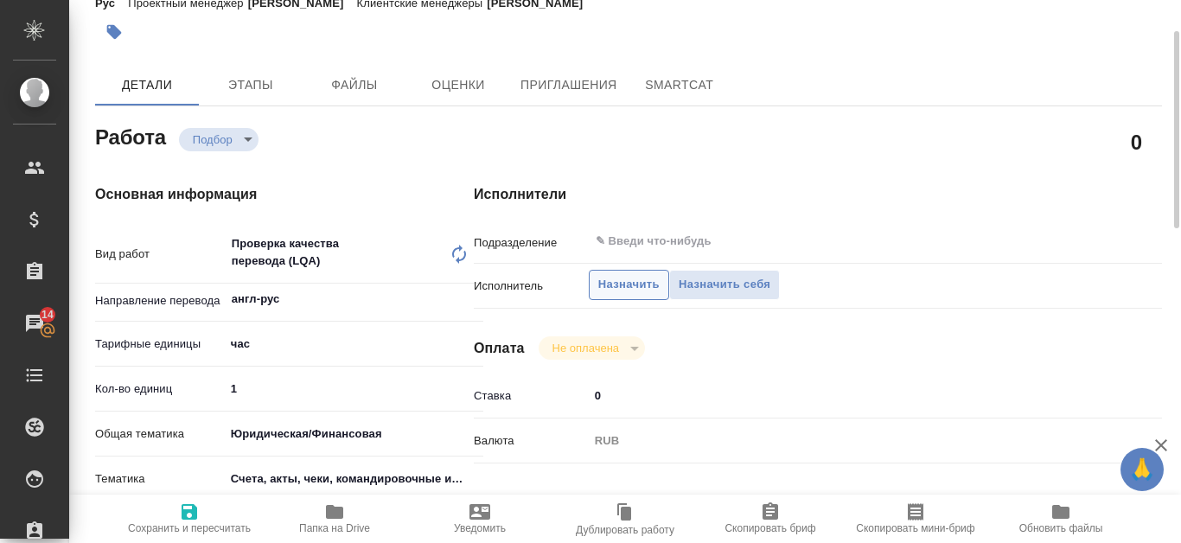
type textarea "x"
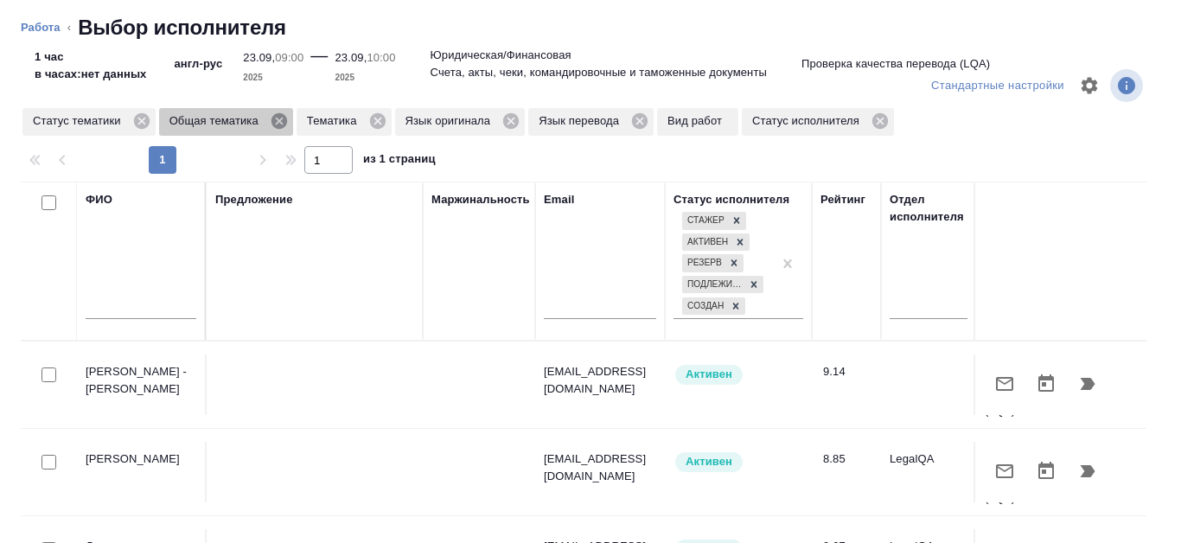
click at [272, 123] on icon at bounding box center [279, 121] width 16 height 16
click at [240, 119] on icon at bounding box center [240, 121] width 16 height 16
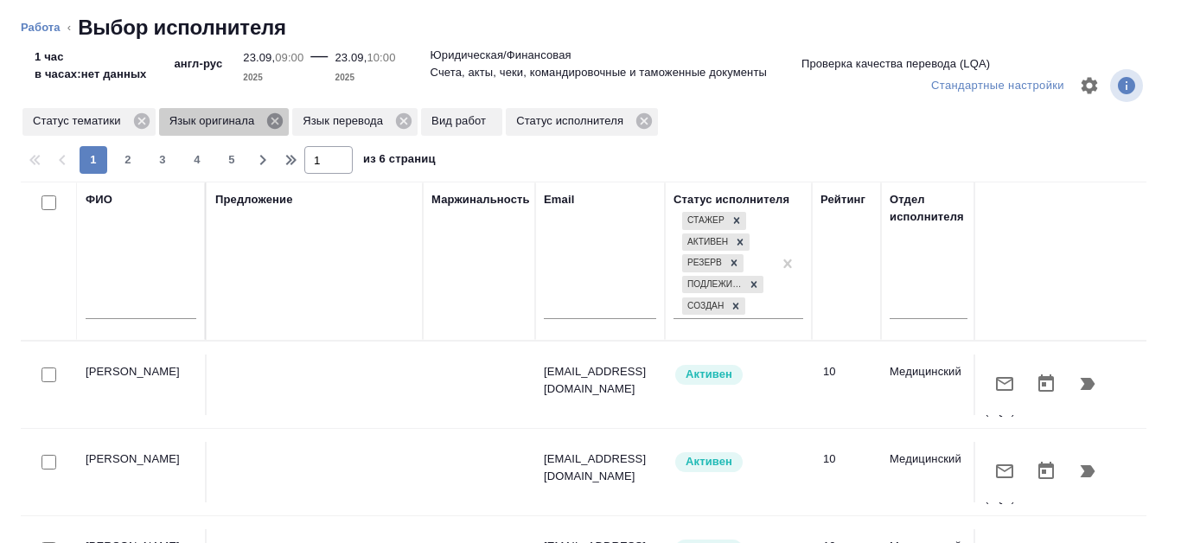
click at [271, 129] on icon at bounding box center [274, 120] width 19 height 19
click at [271, 124] on icon at bounding box center [270, 121] width 16 height 16
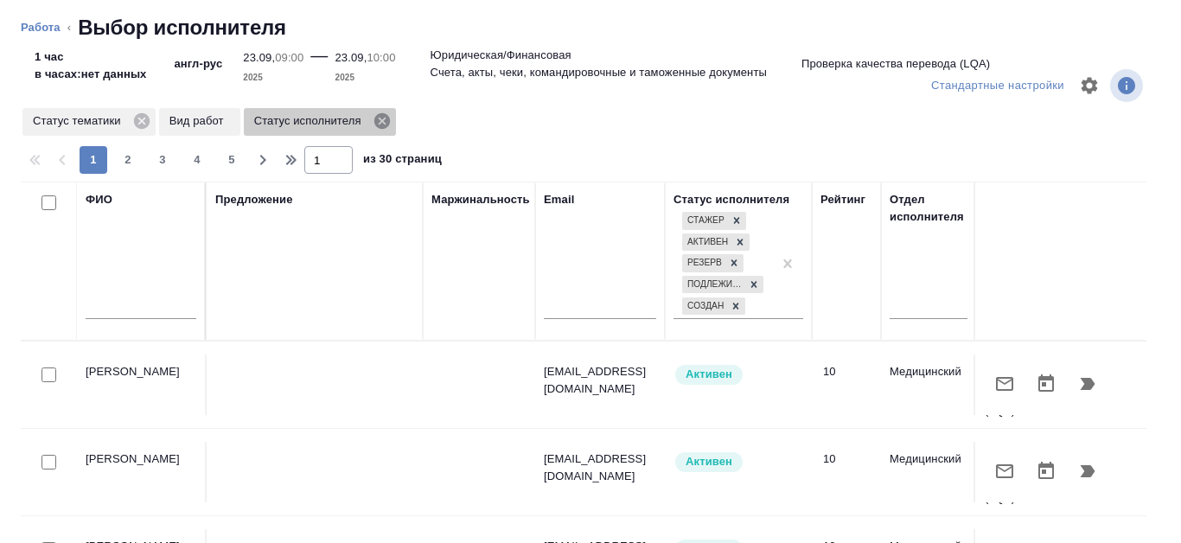
click at [385, 128] on icon at bounding box center [381, 121] width 16 height 16
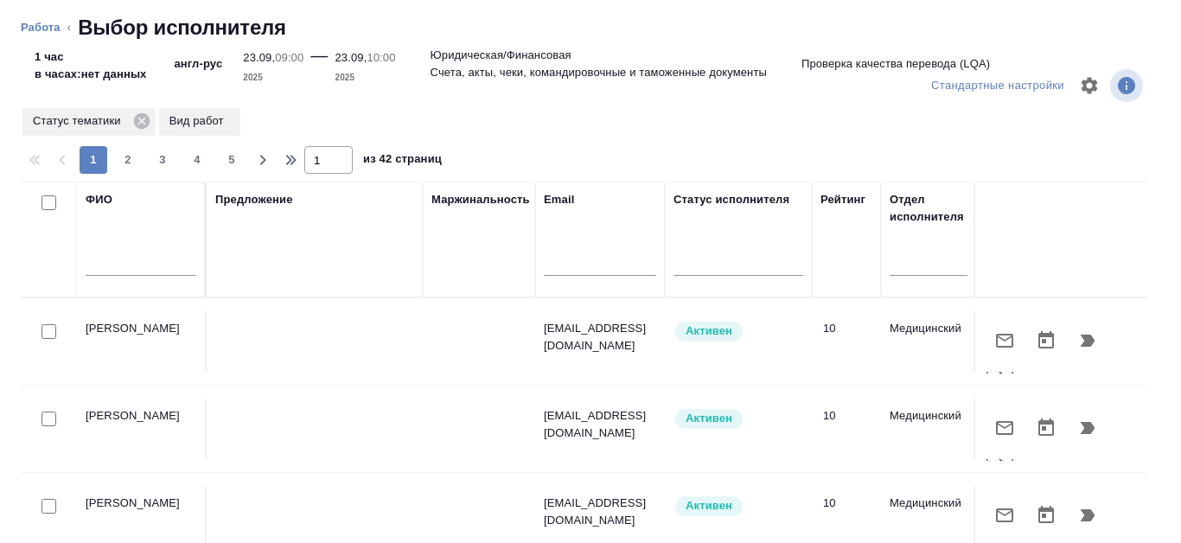
click at [229, 124] on p "Вид работ" at bounding box center [199, 120] width 61 height 17
click at [226, 117] on p "Вид работ" at bounding box center [199, 120] width 61 height 17
click at [115, 267] on input "text" at bounding box center [141, 265] width 111 height 22
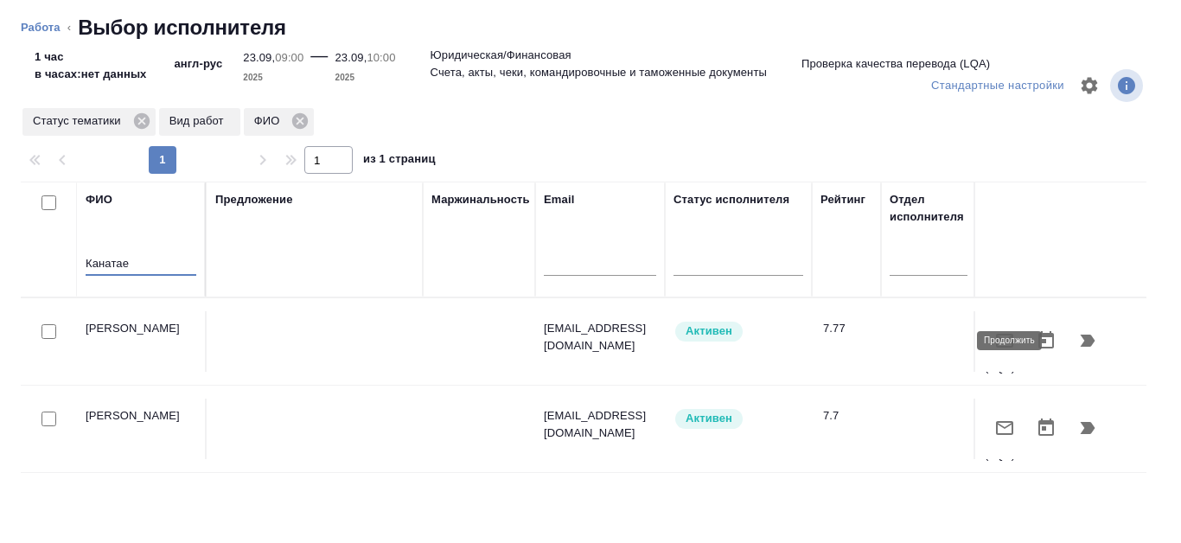
type input "Канатае"
click at [1080, 337] on icon "button" at bounding box center [1087, 340] width 15 height 12
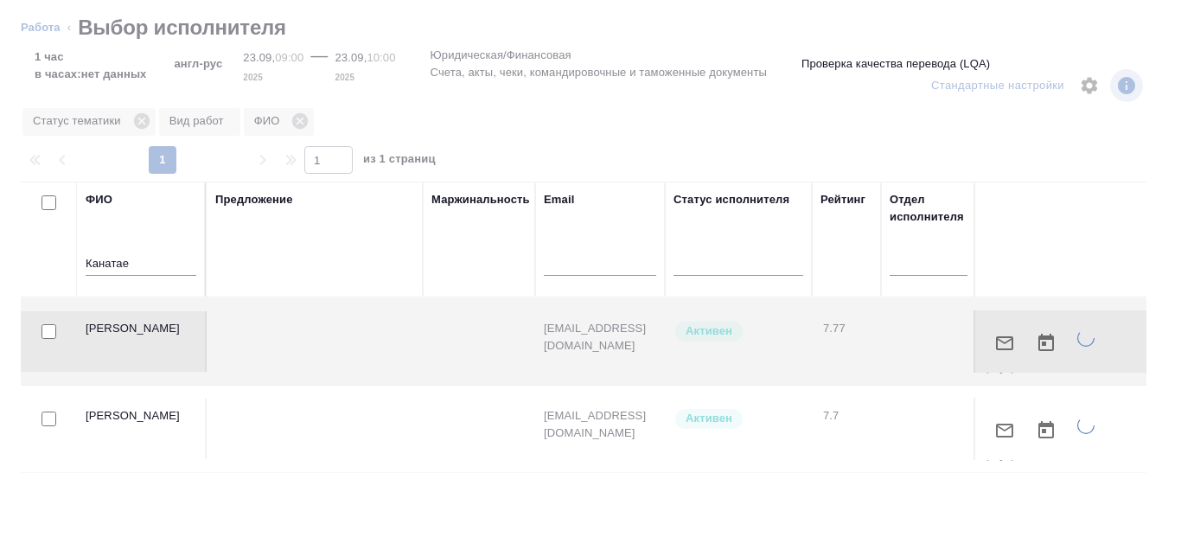
type textarea "x"
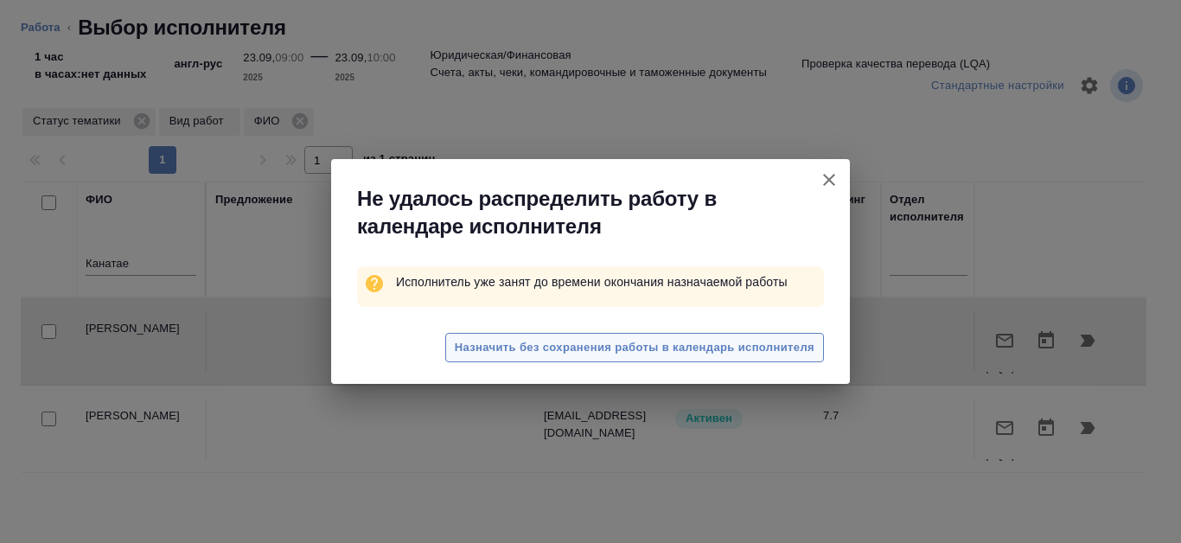
click at [740, 344] on span "Назначить без сохранения работы в календарь исполнителя" at bounding box center [635, 348] width 360 height 20
type textarea "x"
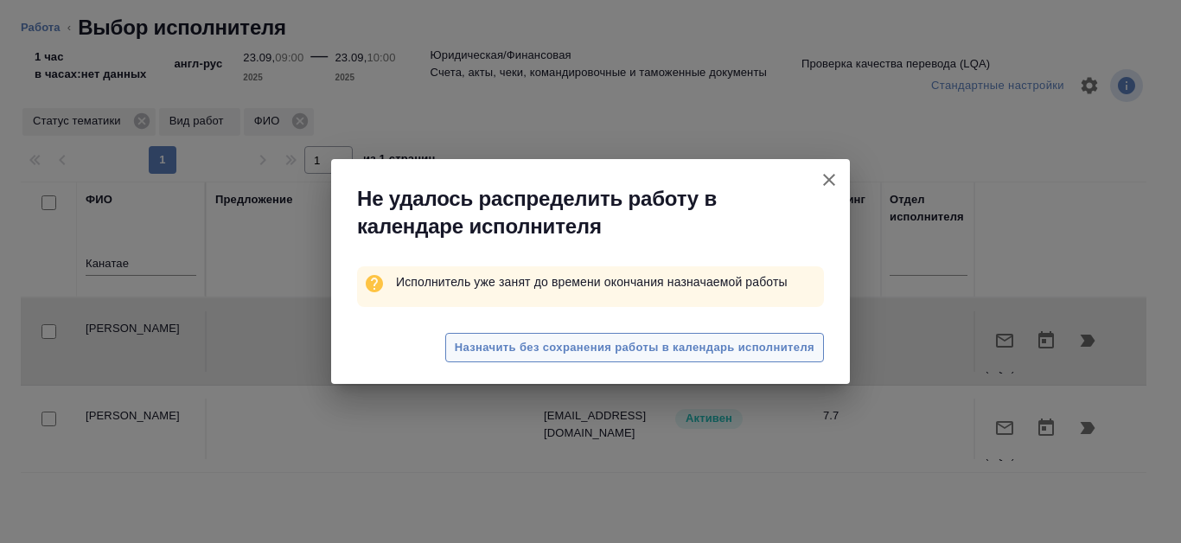
type textarea "x"
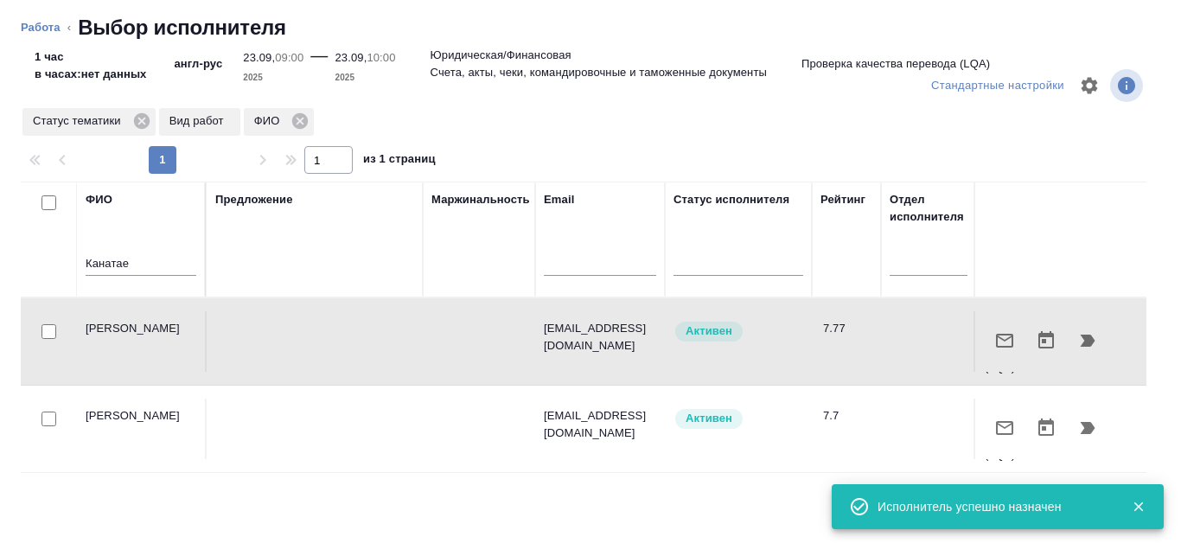
type textarea "x"
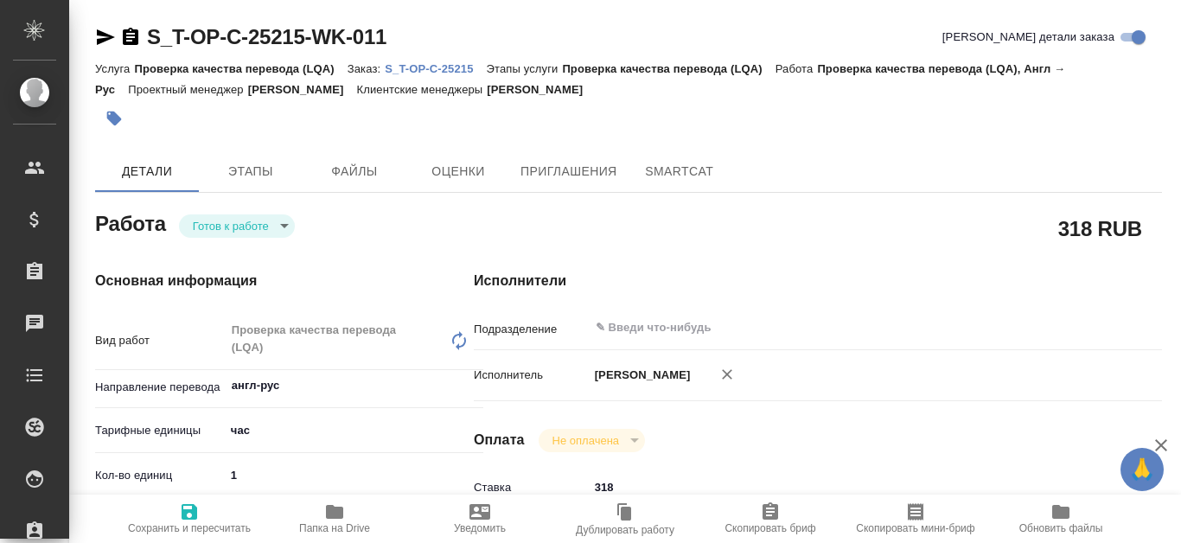
type textarea "x"
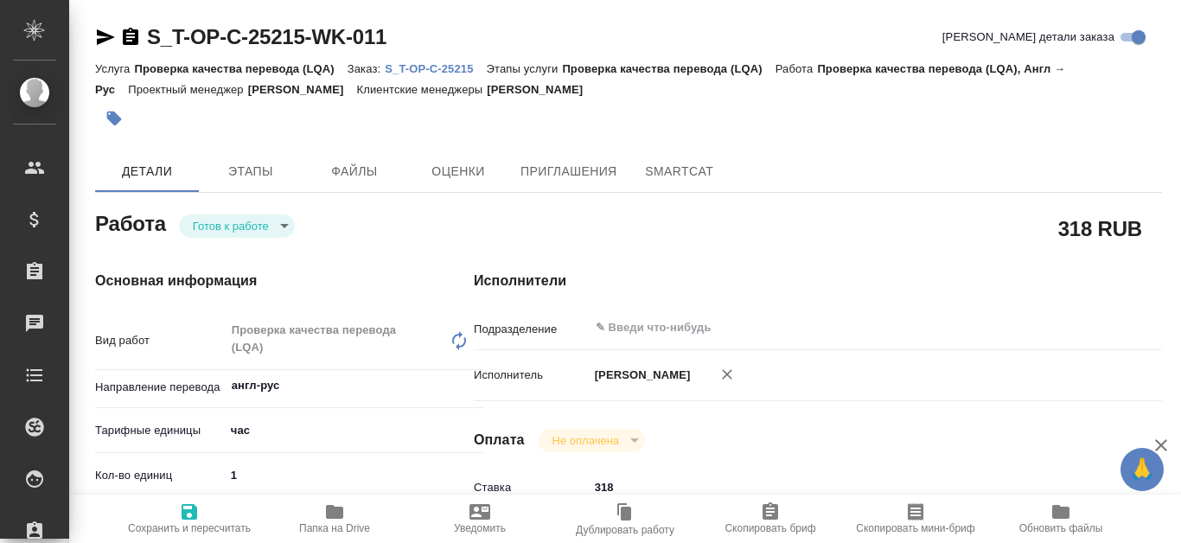
type textarea "x"
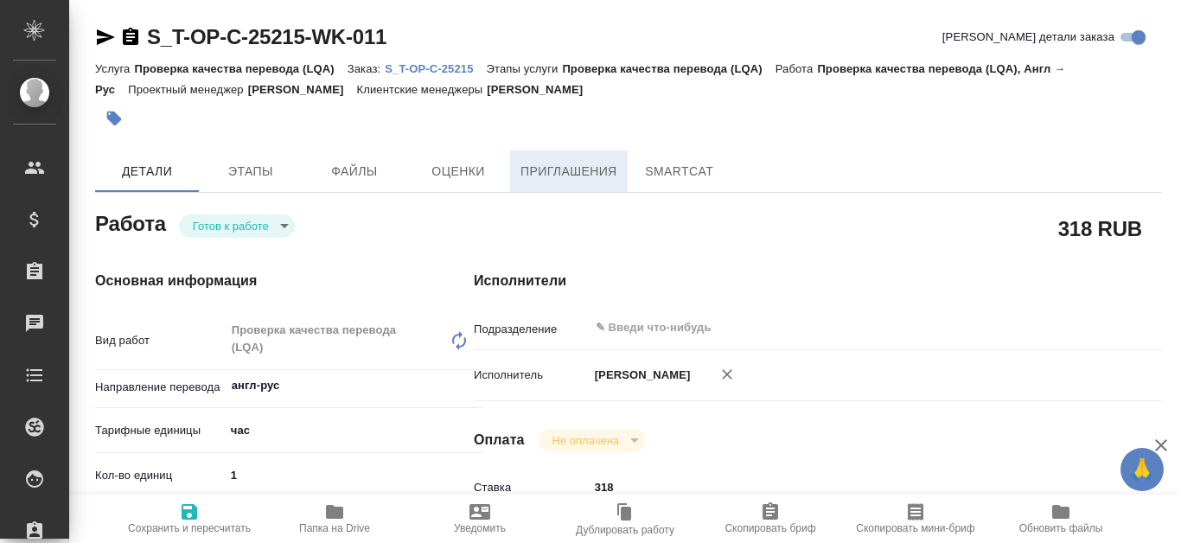
type textarea "x"
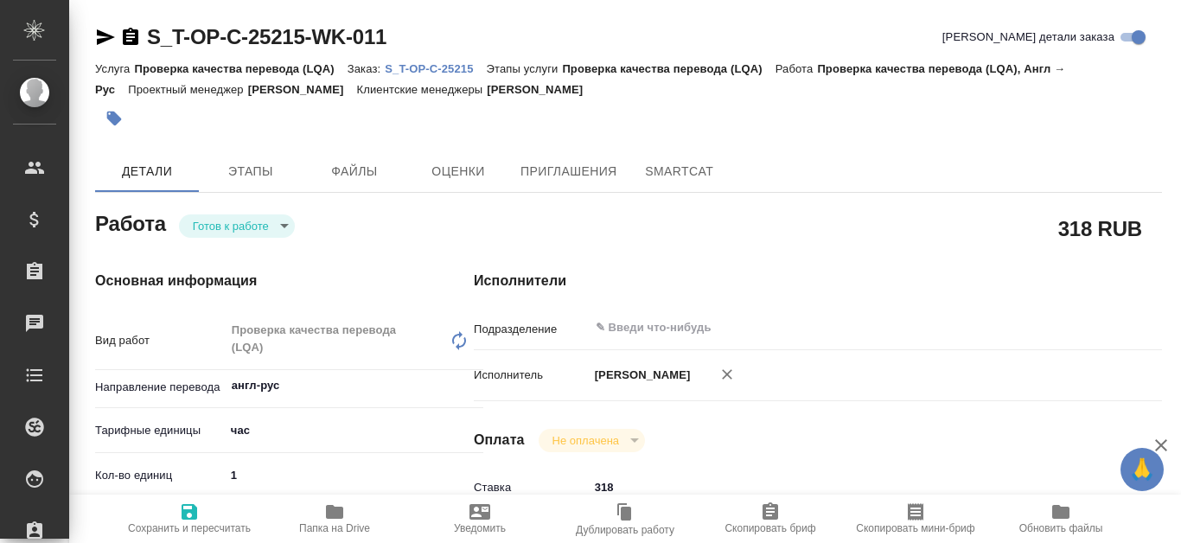
type textarea "x"
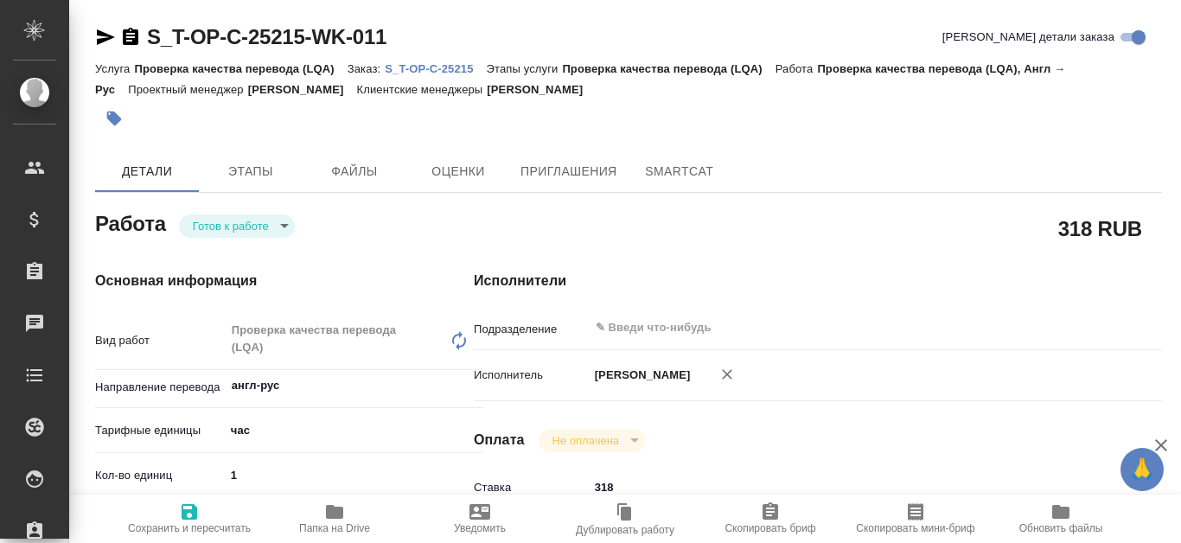
type textarea "x"
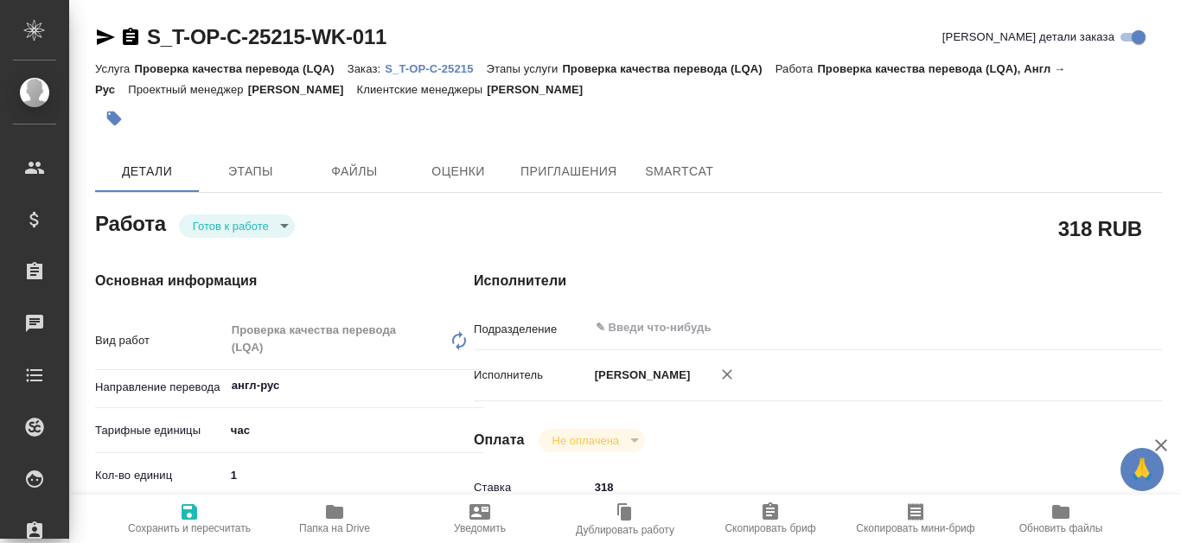
click at [405, 68] on p "S_T-OP-C-25215" at bounding box center [435, 68] width 101 height 13
click at [409, 62] on p "S_T-OP-C-25215" at bounding box center [435, 68] width 101 height 13
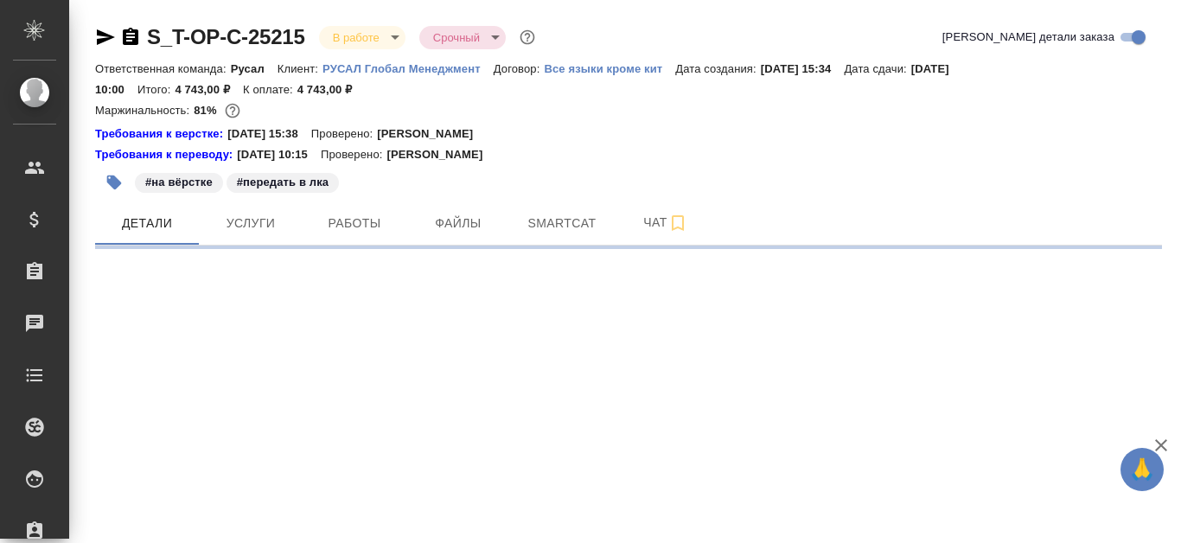
select select "RU"
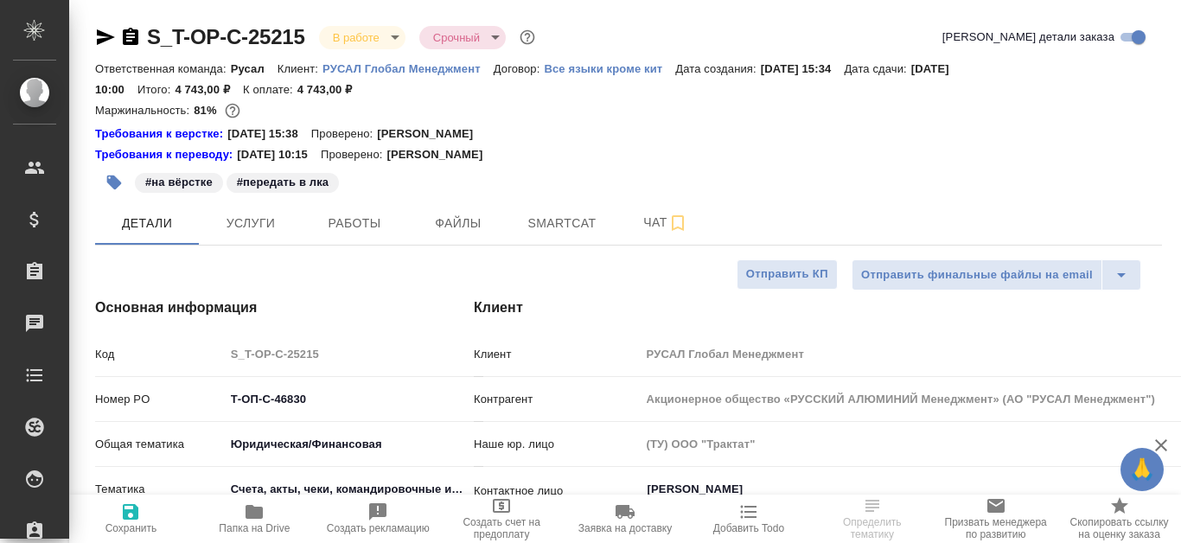
type textarea "x"
click at [564, 229] on span "Smartcat" at bounding box center [561, 224] width 83 height 22
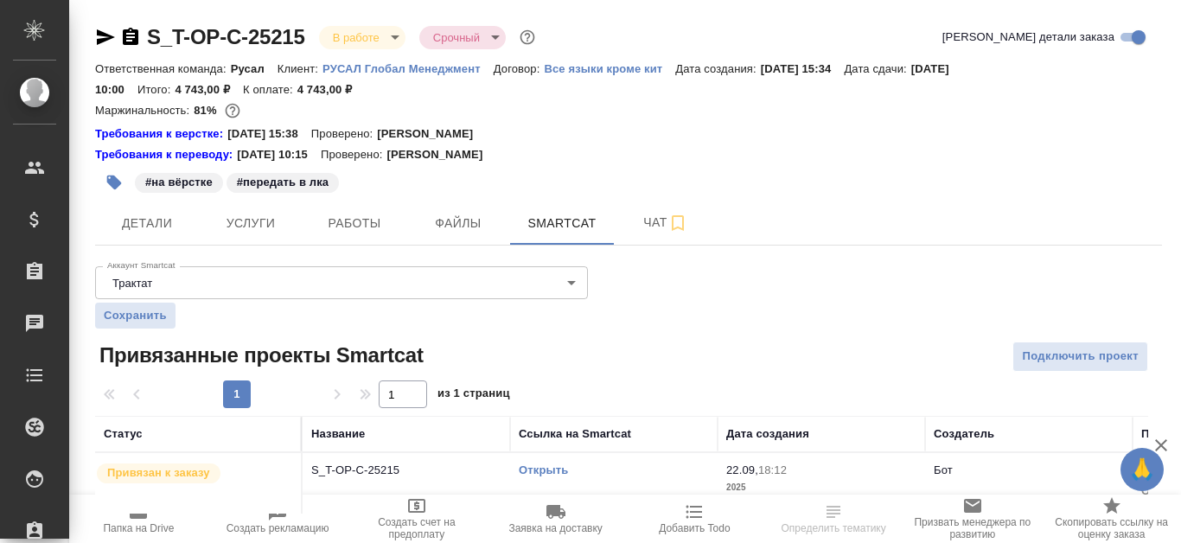
click at [561, 462] on div "Открыть" at bounding box center [614, 470] width 190 height 17
click at [557, 470] on link "Открыть" at bounding box center [543, 469] width 49 height 13
click at [467, 224] on span "Файлы" at bounding box center [458, 224] width 83 height 22
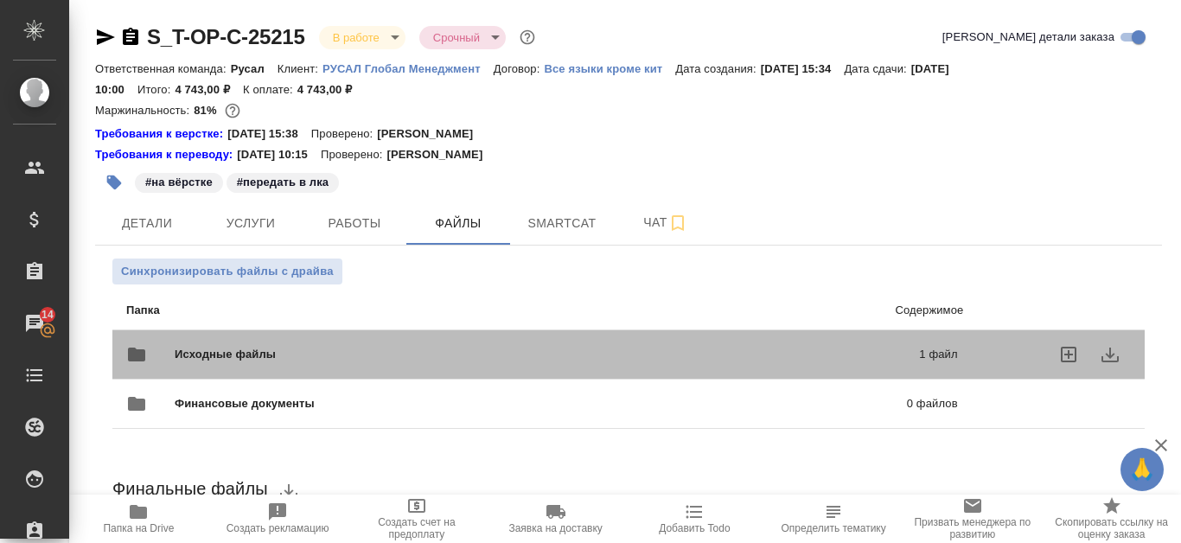
click at [467, 340] on div "Исходные файлы 1 файл" at bounding box center [541, 354] width 831 height 41
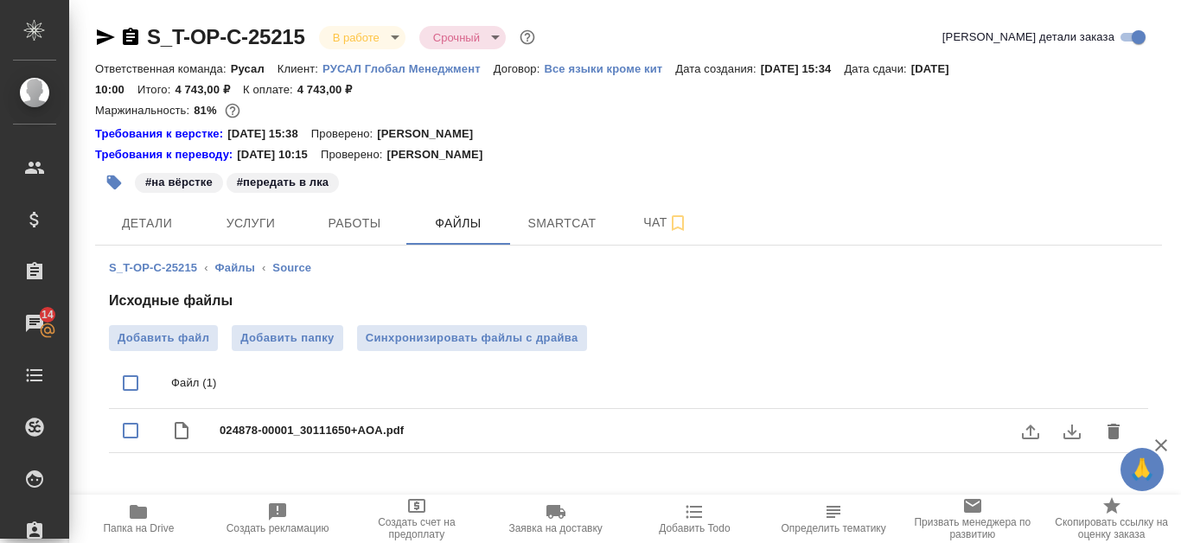
click at [1074, 436] on icon "download" at bounding box center [1071, 431] width 21 height 21
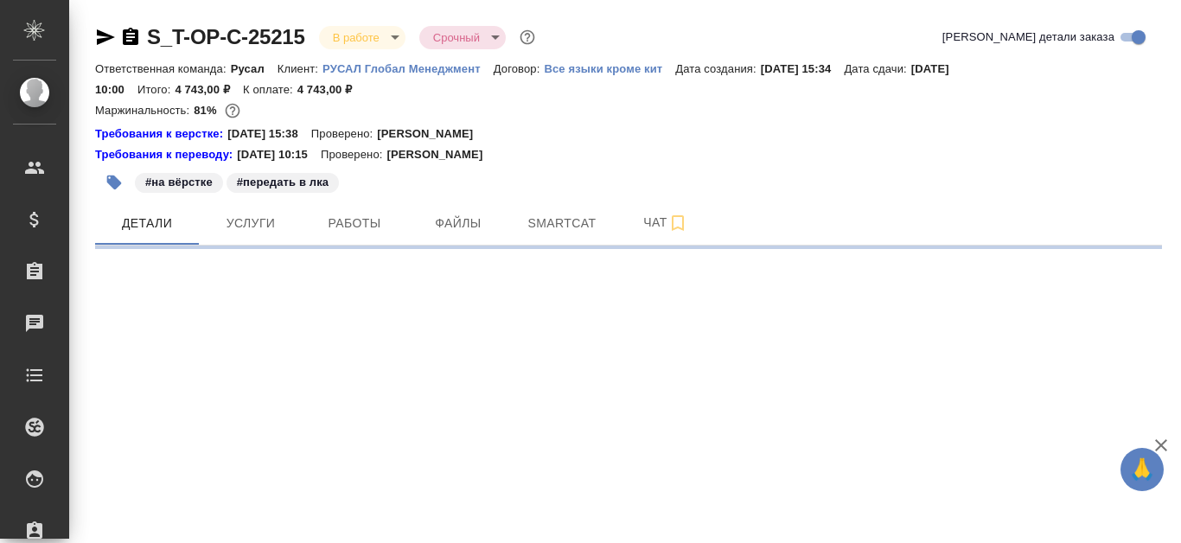
select select "RU"
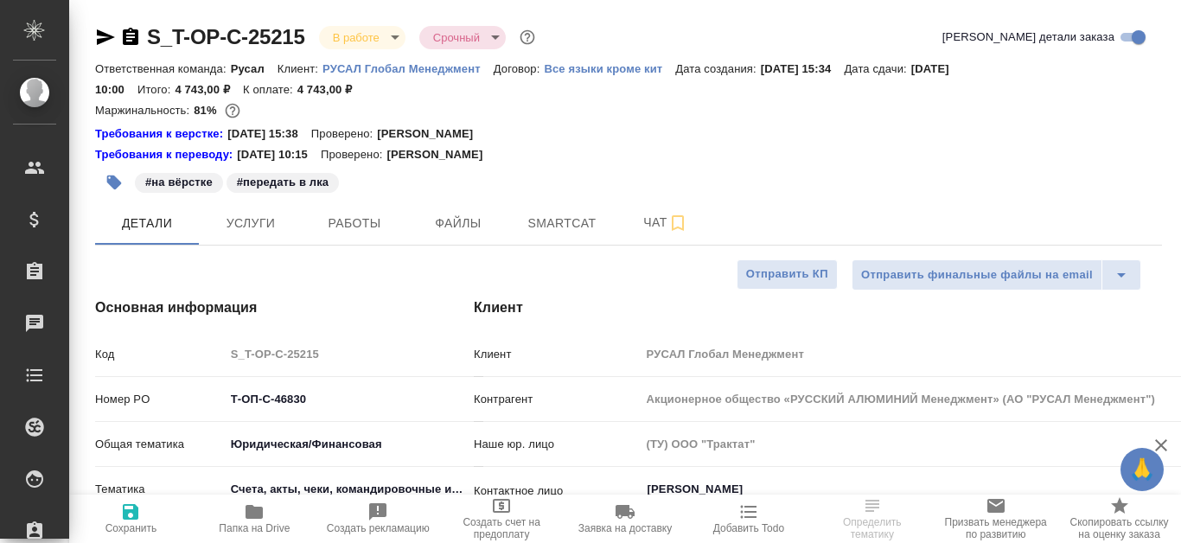
type textarea "x"
click at [103, 37] on icon "button" at bounding box center [105, 37] width 21 height 21
type textarea "x"
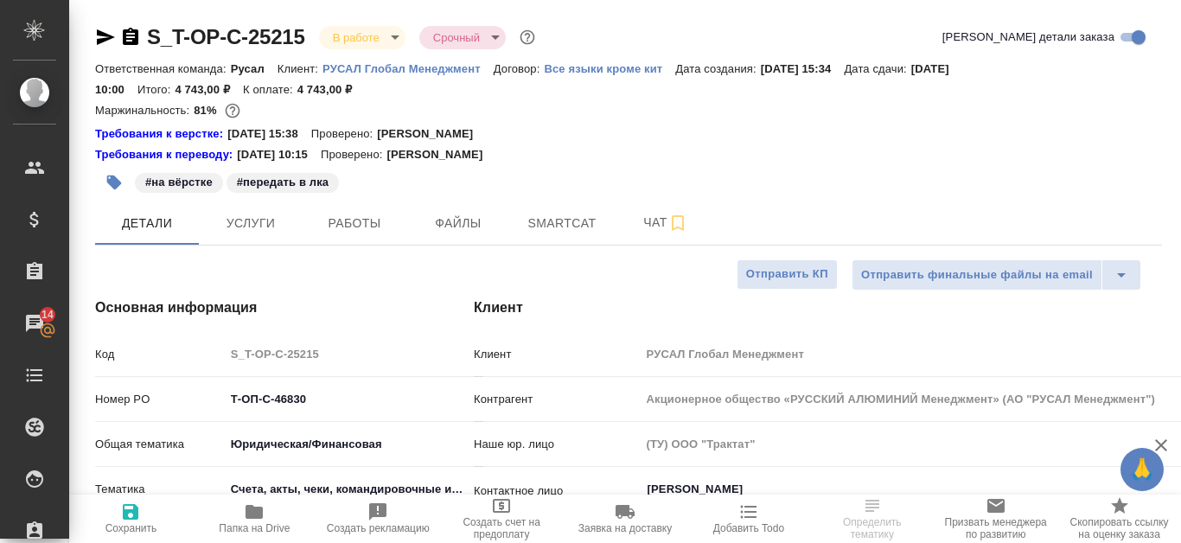
type textarea "x"
select select "RU"
type textarea "x"
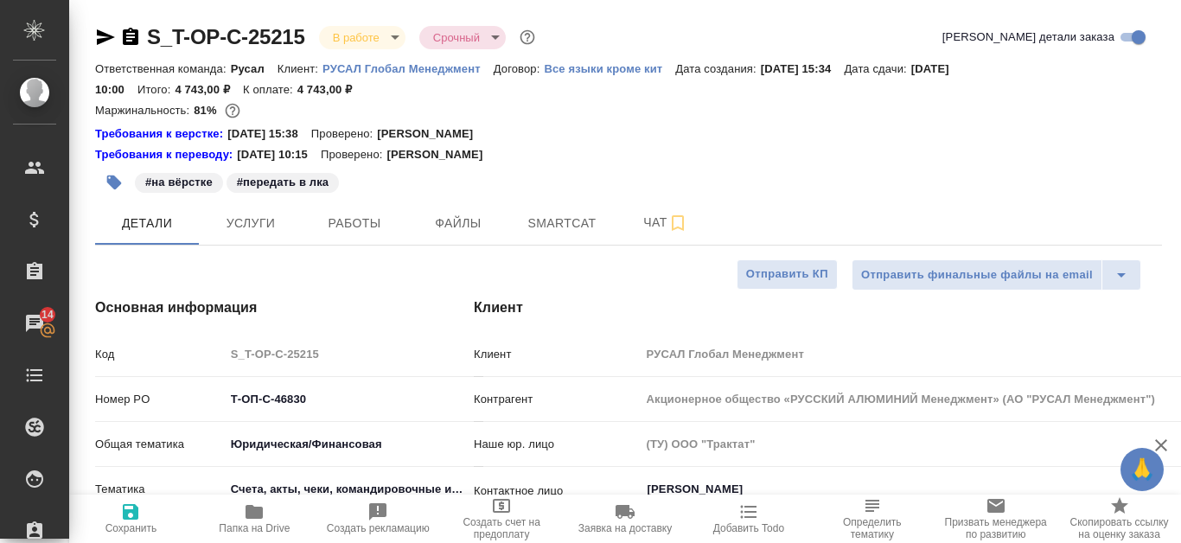
type textarea "x"
